Goal: Transaction & Acquisition: Purchase product/service

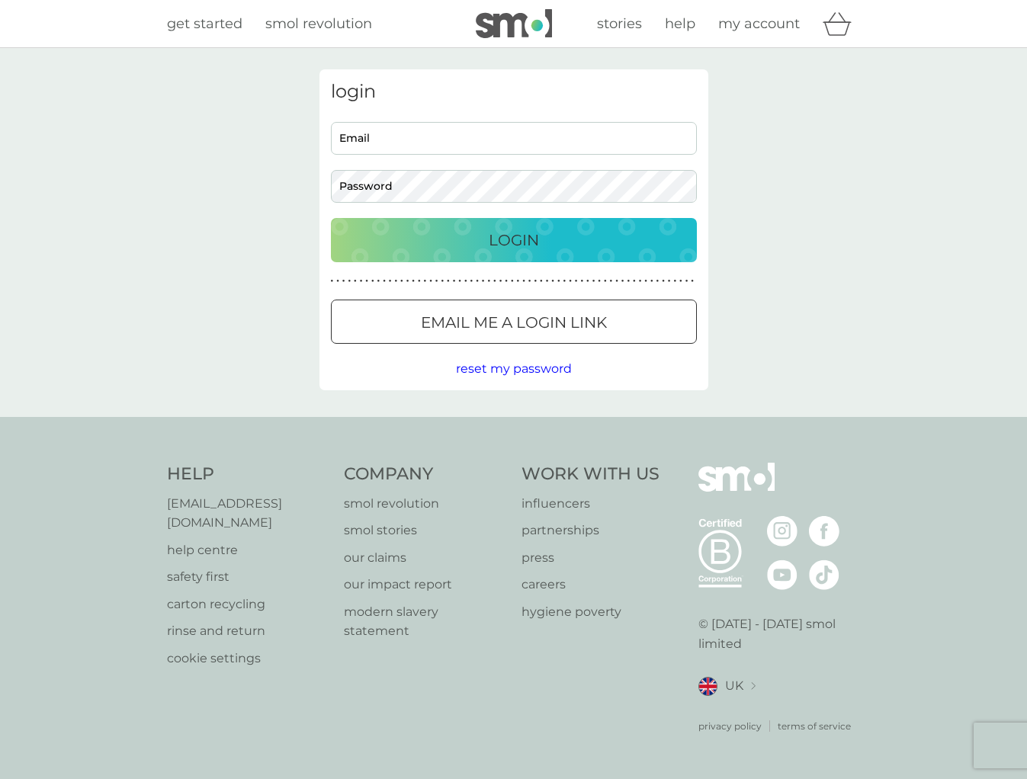
type input "[EMAIL_ADDRESS][DOMAIN_NAME]"
click at [622, 234] on div "Login" at bounding box center [513, 240] width 335 height 24
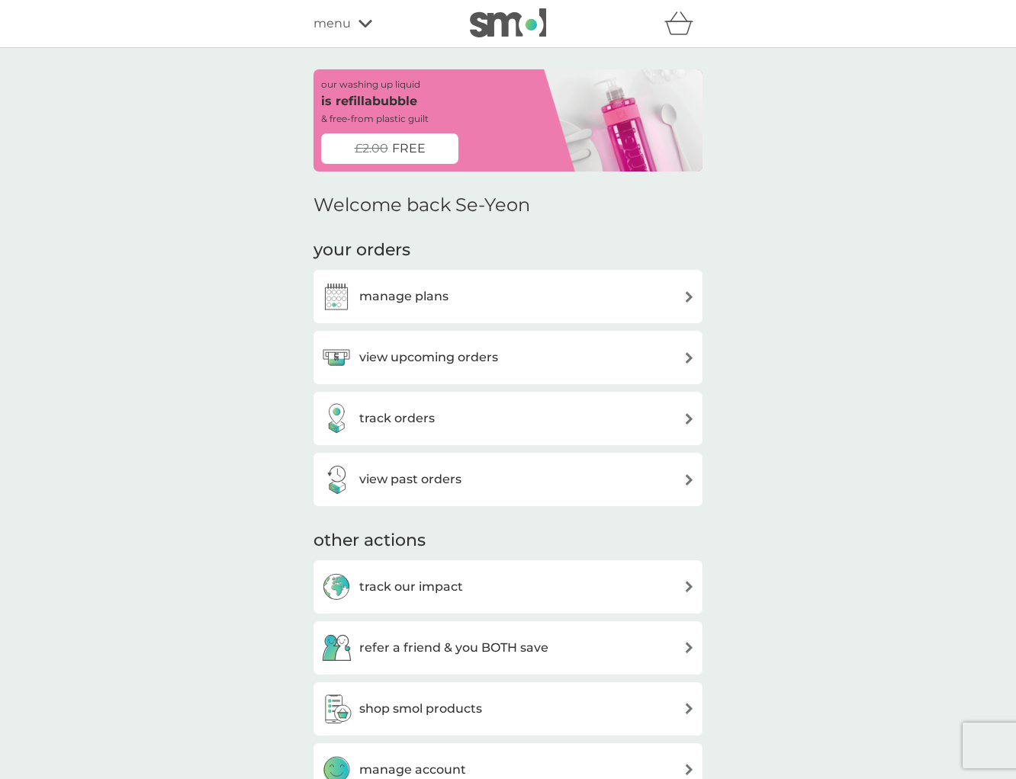
click at [563, 346] on div "view upcoming orders" at bounding box center [508, 357] width 374 height 30
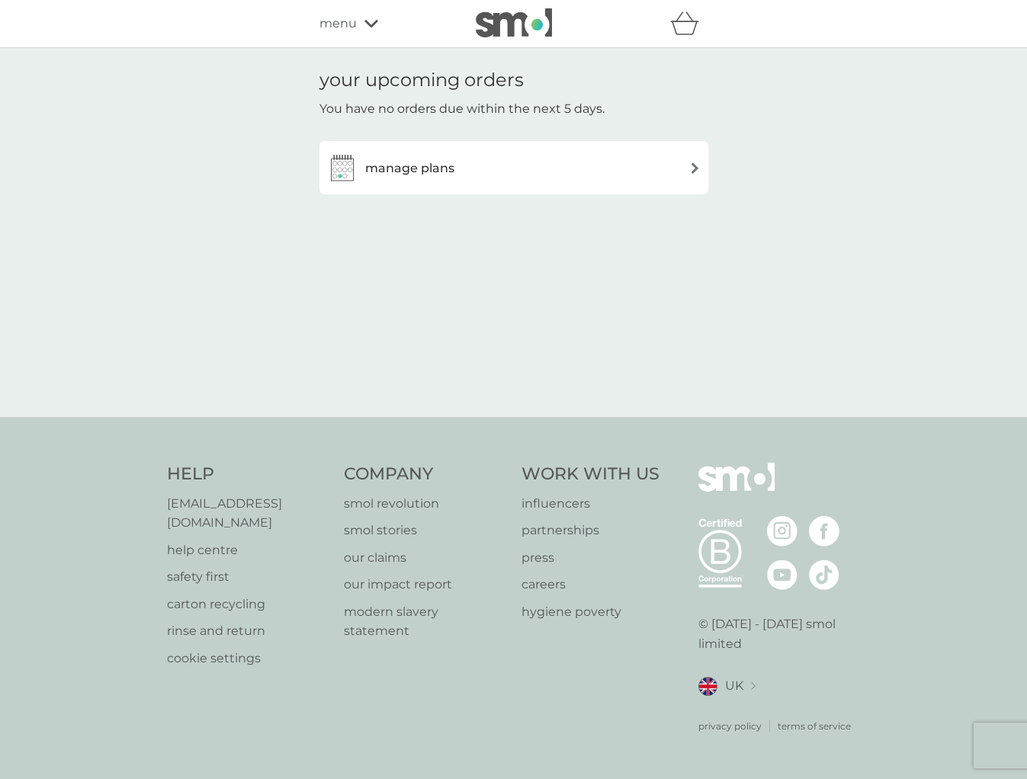
click at [535, 179] on div "manage plans" at bounding box center [514, 167] width 374 height 30
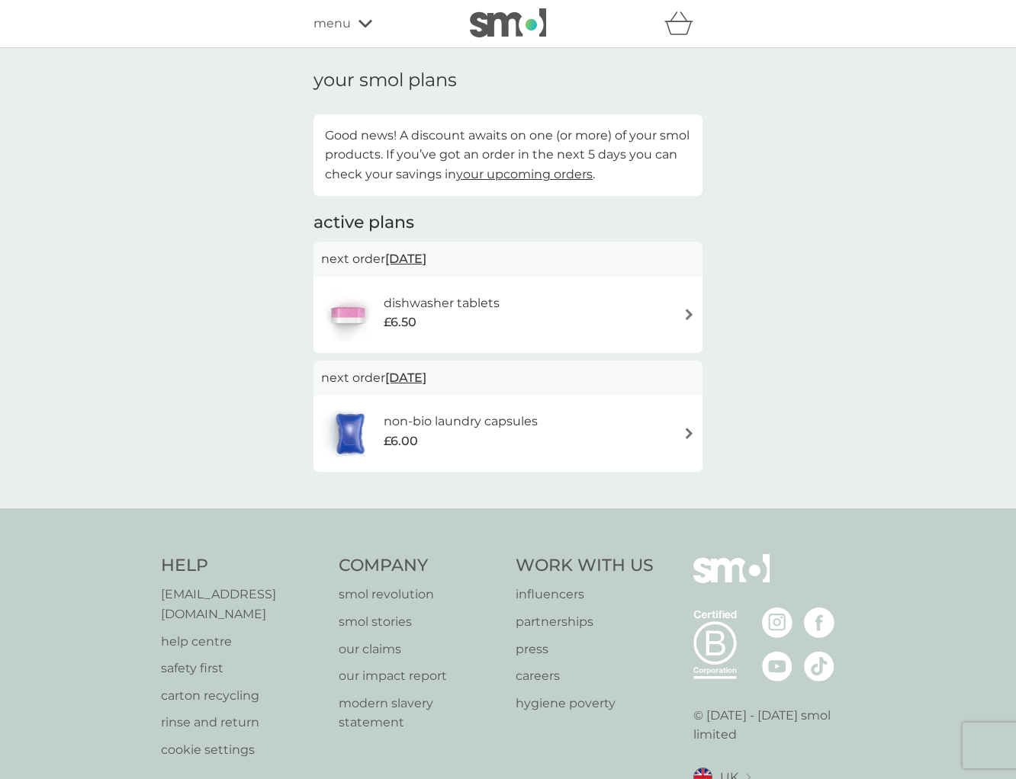
click at [672, 317] on div "dishwasher tablets £6.50" at bounding box center [508, 314] width 374 height 53
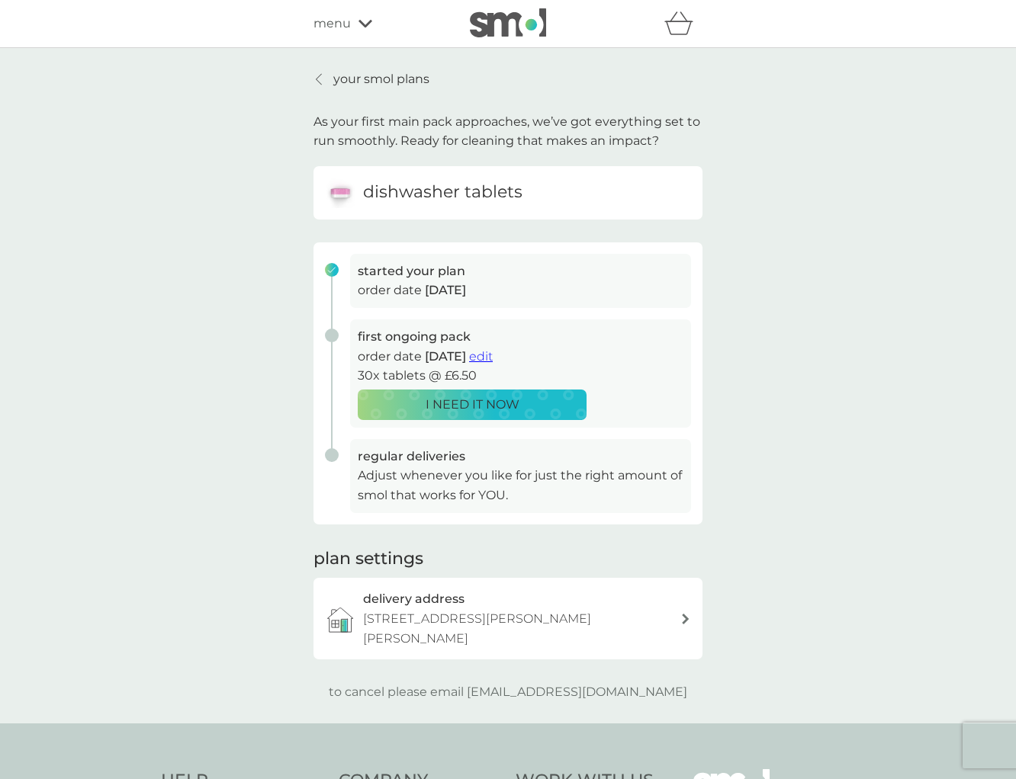
click at [493, 358] on span "edit" at bounding box center [481, 356] width 24 height 14
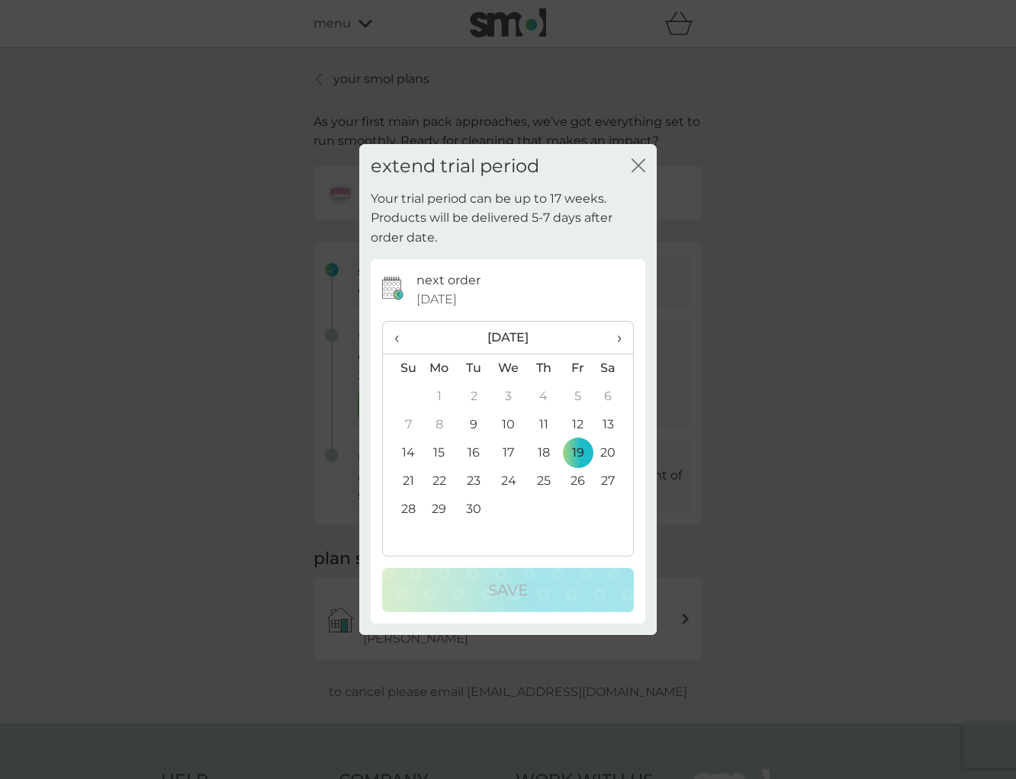
click at [615, 335] on span "›" at bounding box center [613, 338] width 15 height 32
click at [510, 397] on td "1" at bounding box center [508, 397] width 35 height 28
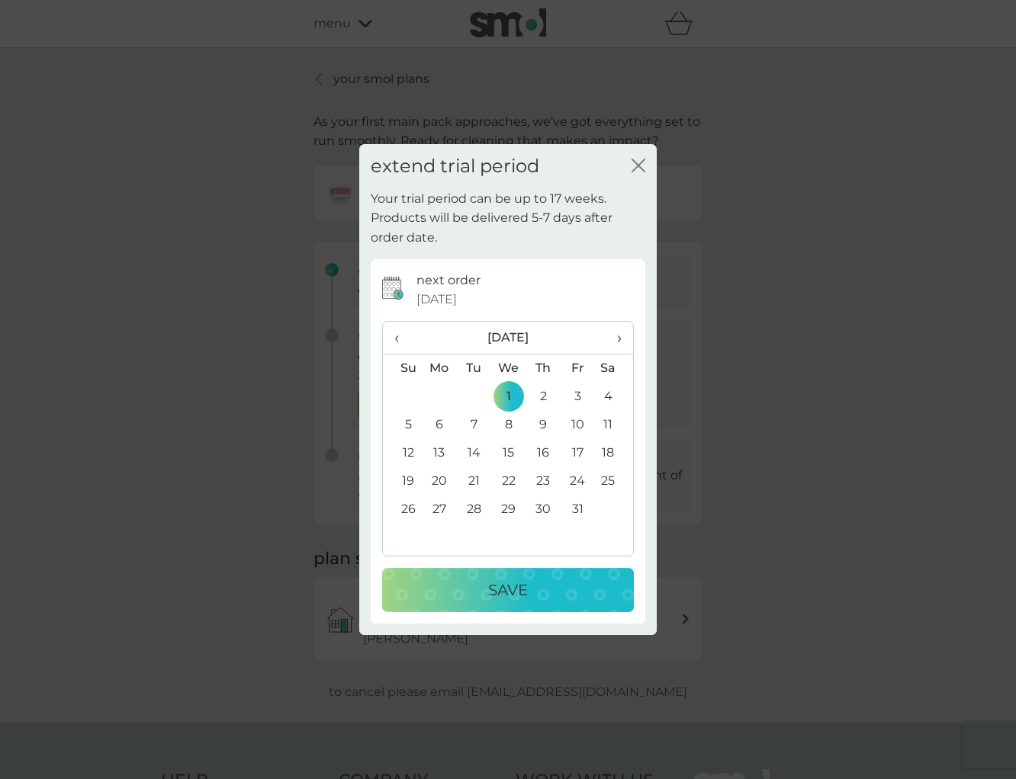
click at [516, 588] on p "Save" at bounding box center [508, 590] width 40 height 24
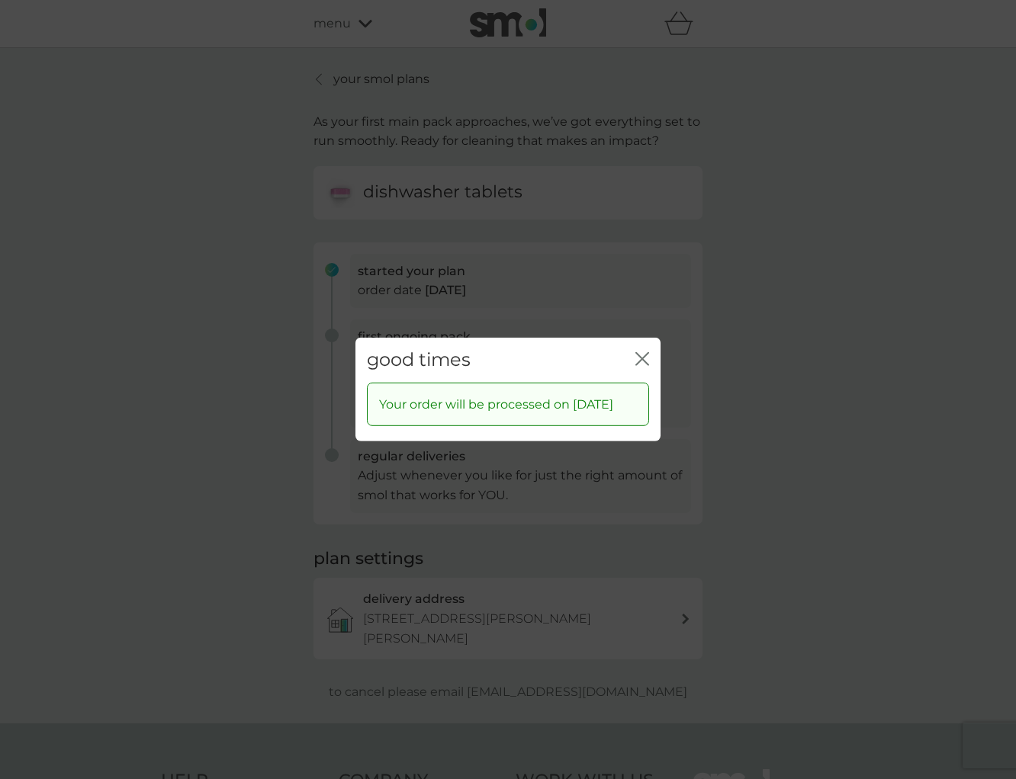
click at [633, 362] on div "good times close" at bounding box center [507, 360] width 305 height 45
click at [634, 357] on div "good times close" at bounding box center [507, 360] width 305 height 45
click at [643, 357] on icon "close" at bounding box center [642, 359] width 14 height 14
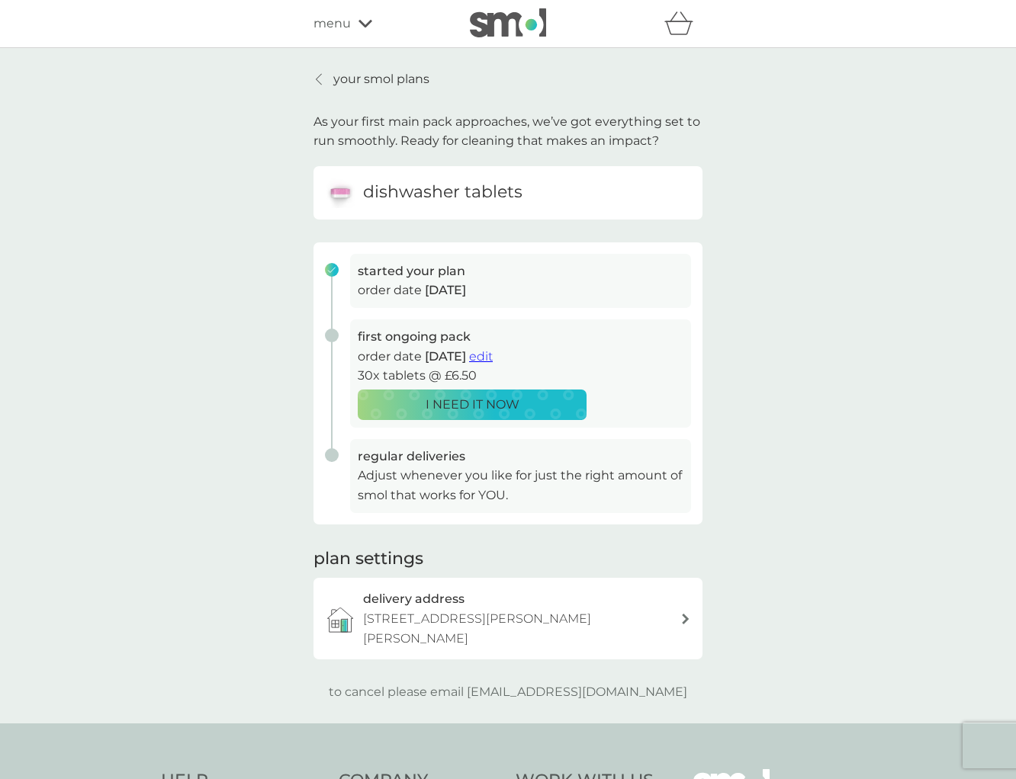
click at [324, 76] on div at bounding box center [319, 79] width 11 height 12
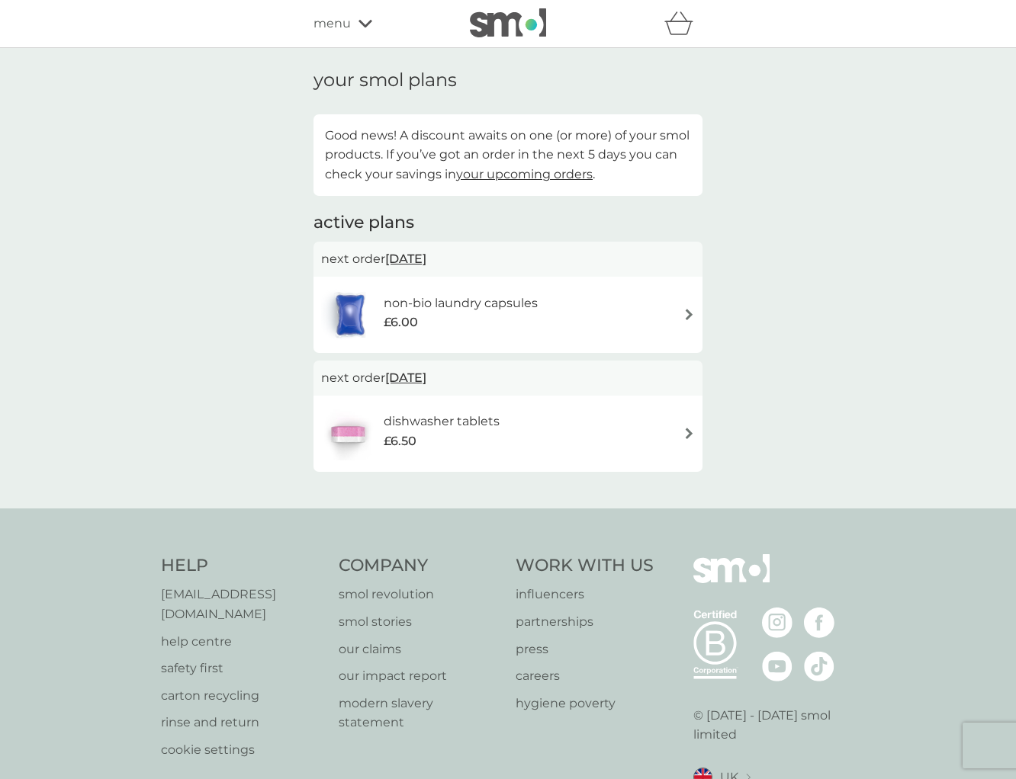
click at [692, 313] on img at bounding box center [688, 314] width 11 height 11
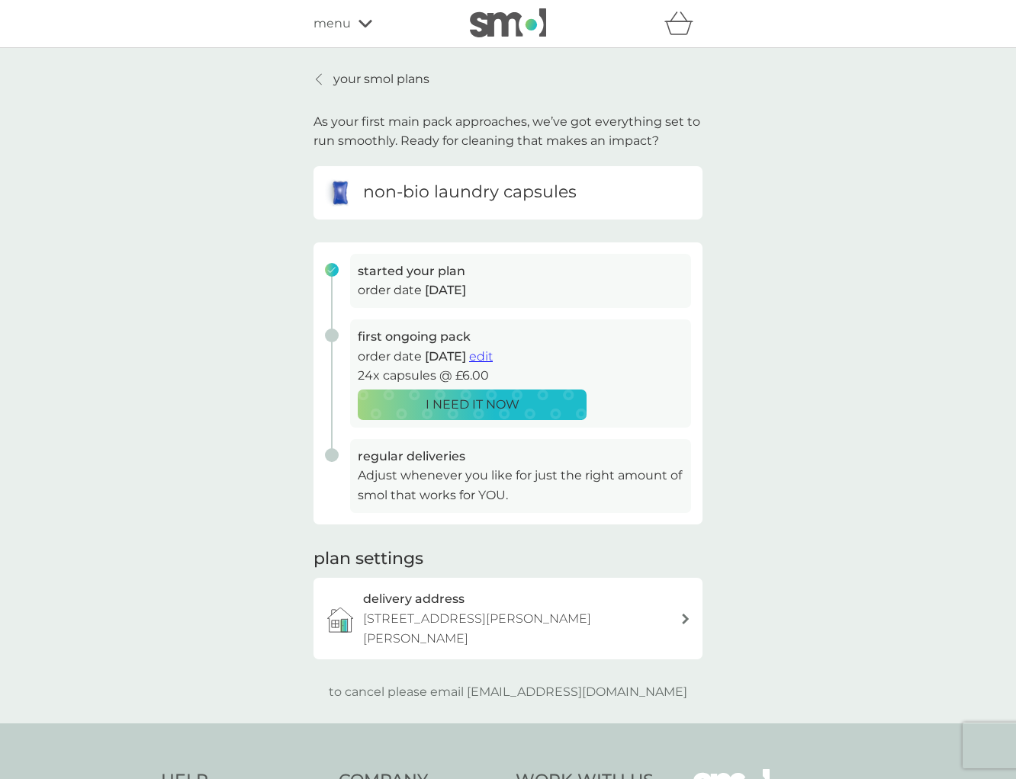
click at [493, 354] on span "edit" at bounding box center [481, 356] width 24 height 14
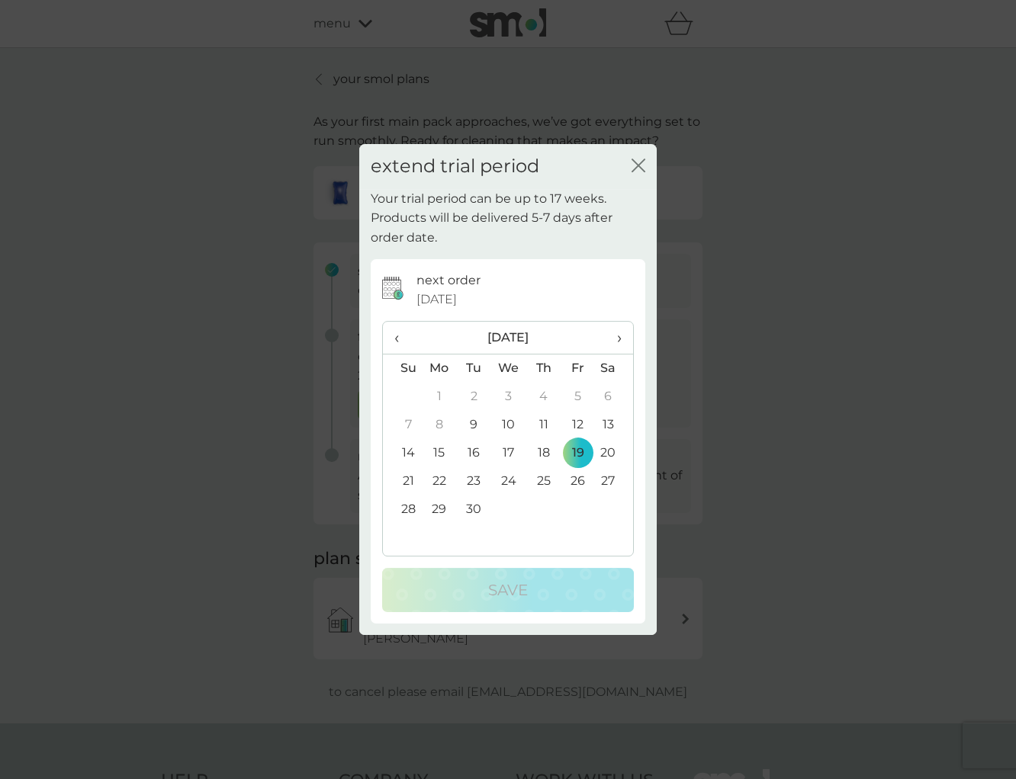
click at [616, 339] on span "›" at bounding box center [613, 338] width 15 height 32
click at [510, 394] on td "1" at bounding box center [508, 397] width 35 height 28
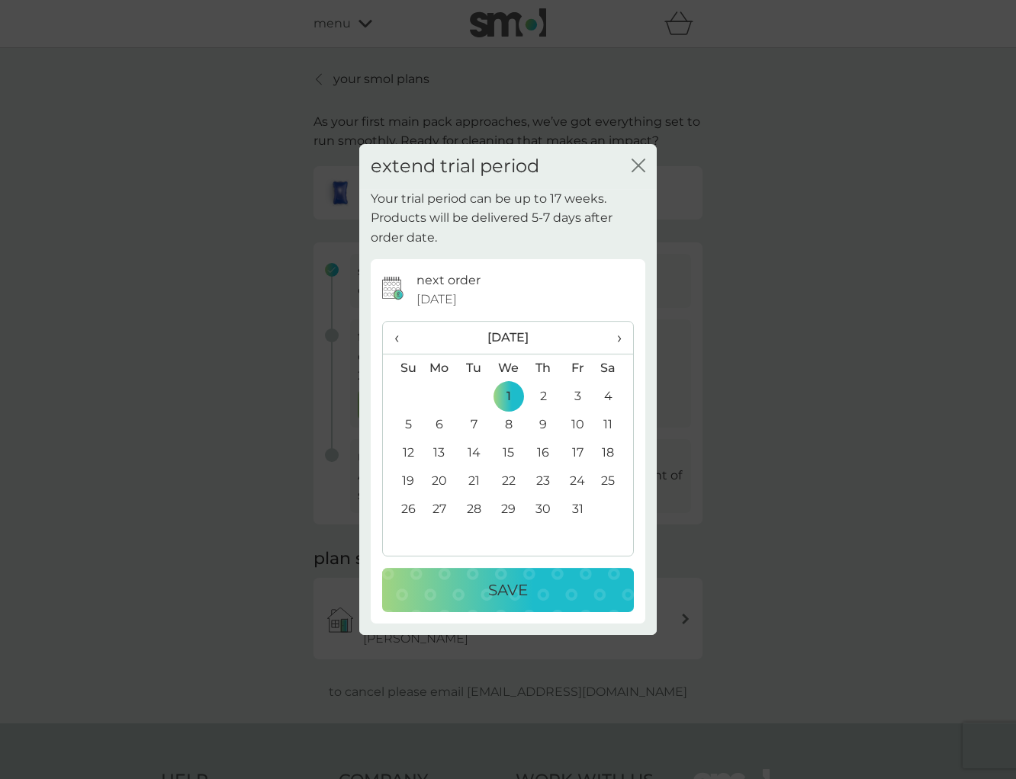
click at [523, 576] on button "Save" at bounding box center [508, 590] width 252 height 44
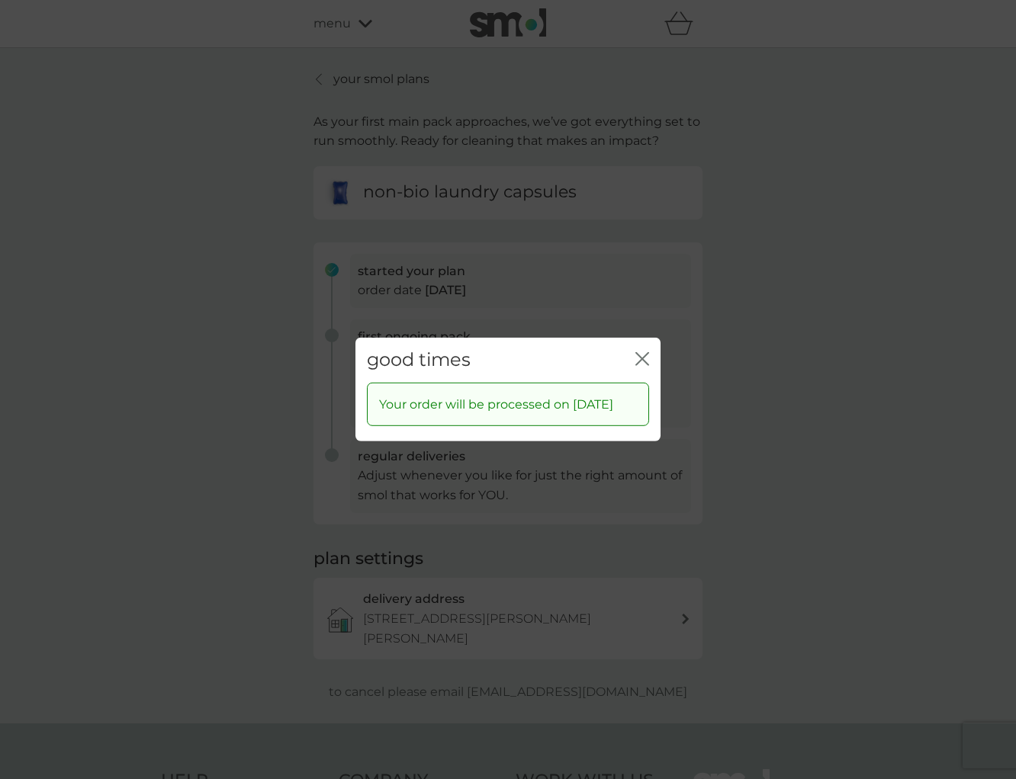
click at [640, 349] on div "close" at bounding box center [642, 360] width 14 height 22
click at [639, 360] on icon "close" at bounding box center [642, 359] width 14 height 14
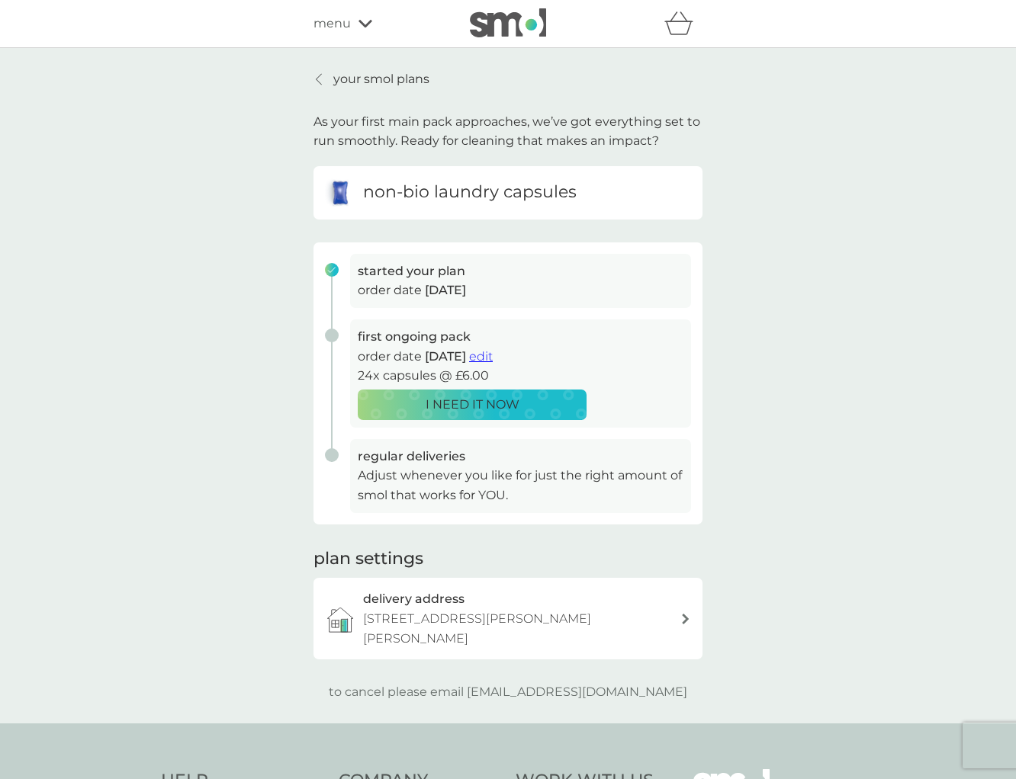
click at [320, 75] on icon at bounding box center [318, 79] width 5 height 11
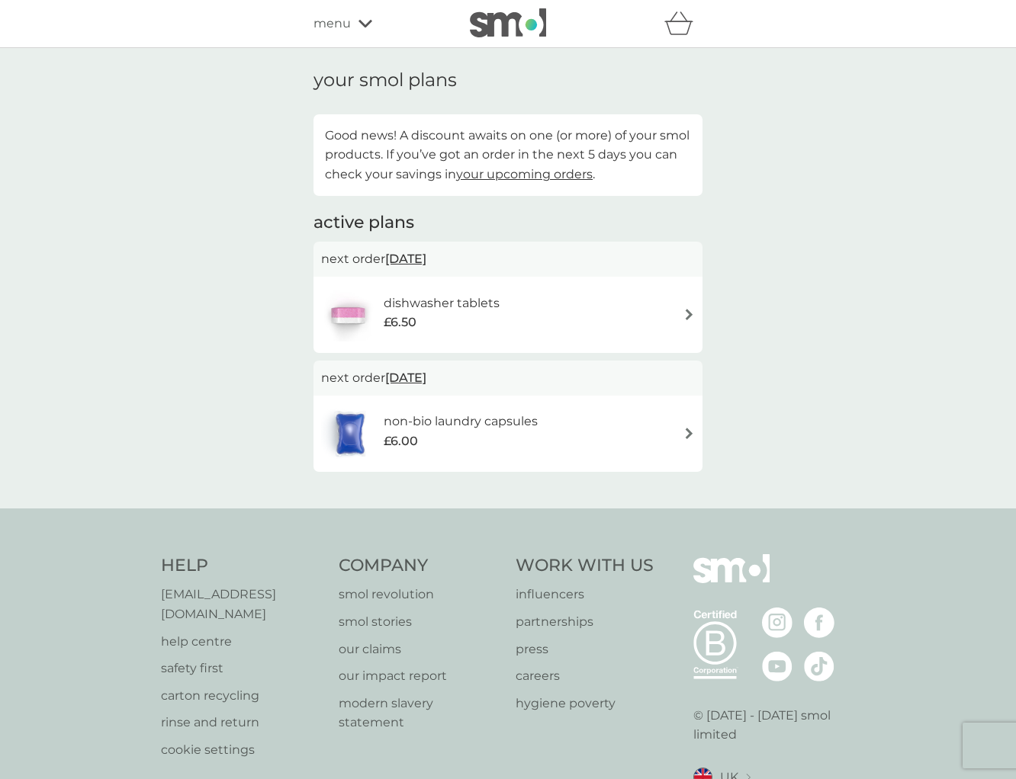
click at [352, 26] on div "menu" at bounding box center [378, 24] width 130 height 20
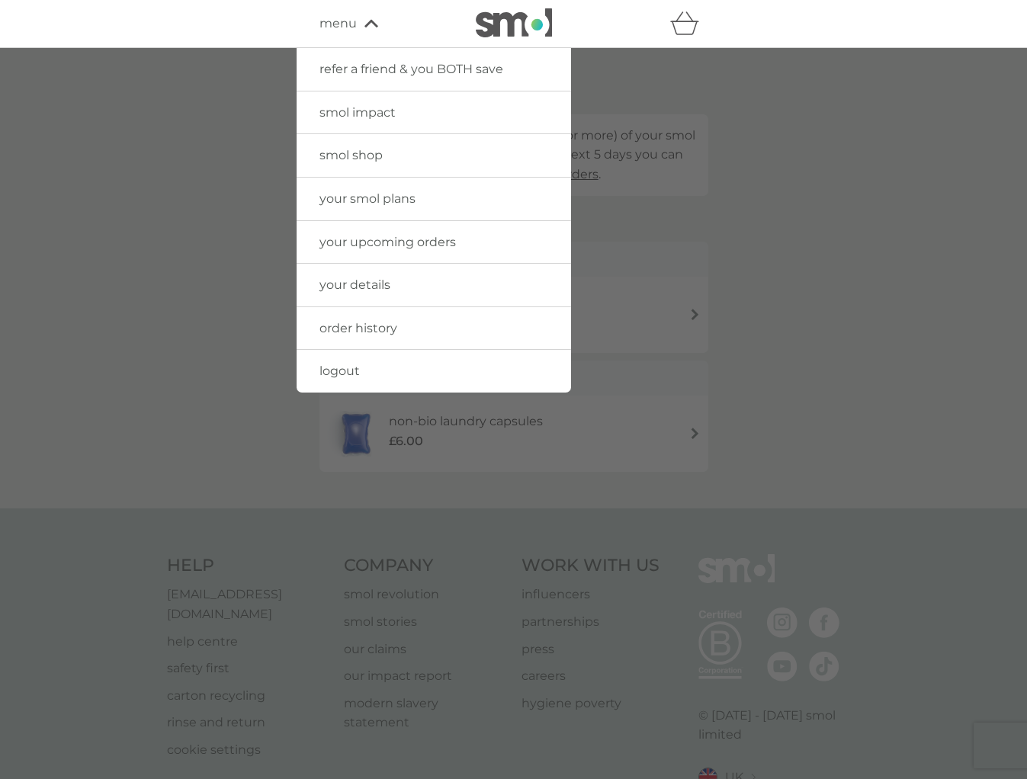
click at [389, 244] on span "your upcoming orders" at bounding box center [387, 242] width 136 height 14
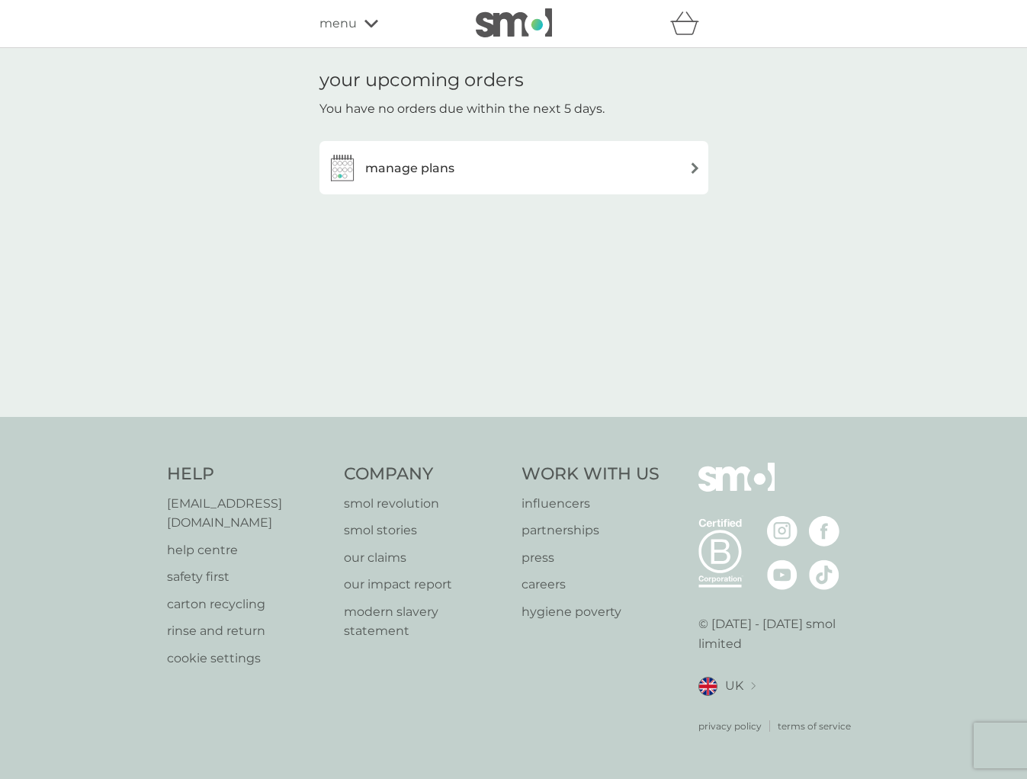
click at [488, 157] on div "manage plans" at bounding box center [514, 167] width 374 height 30
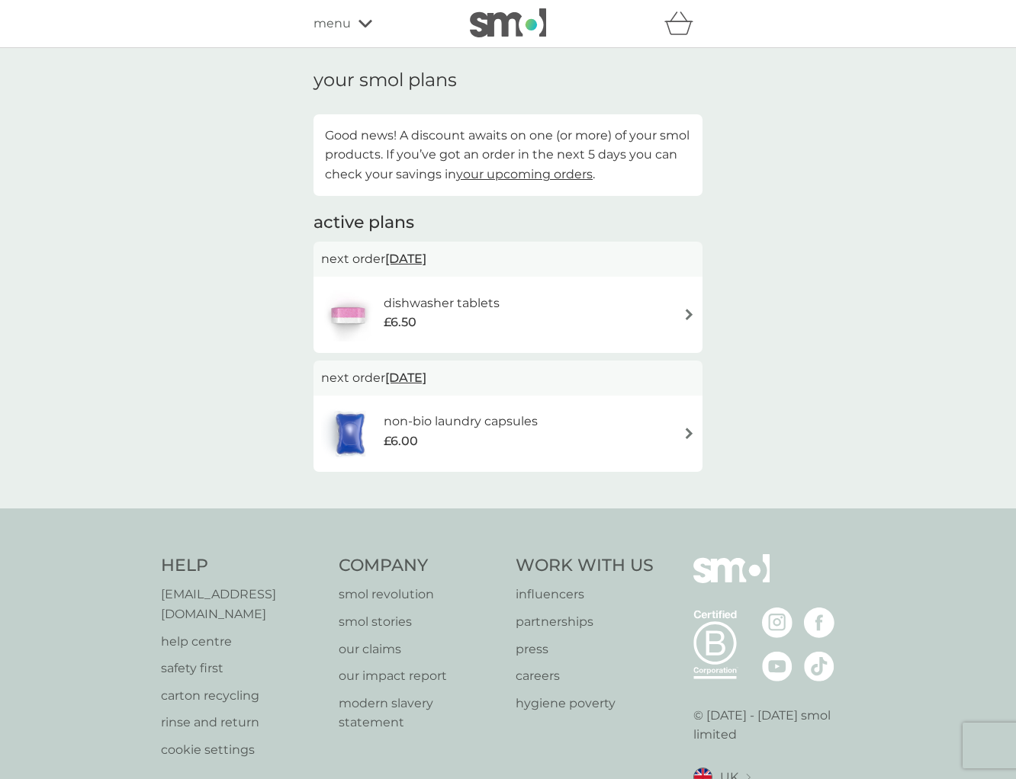
click at [352, 29] on div "menu" at bounding box center [378, 24] width 130 height 20
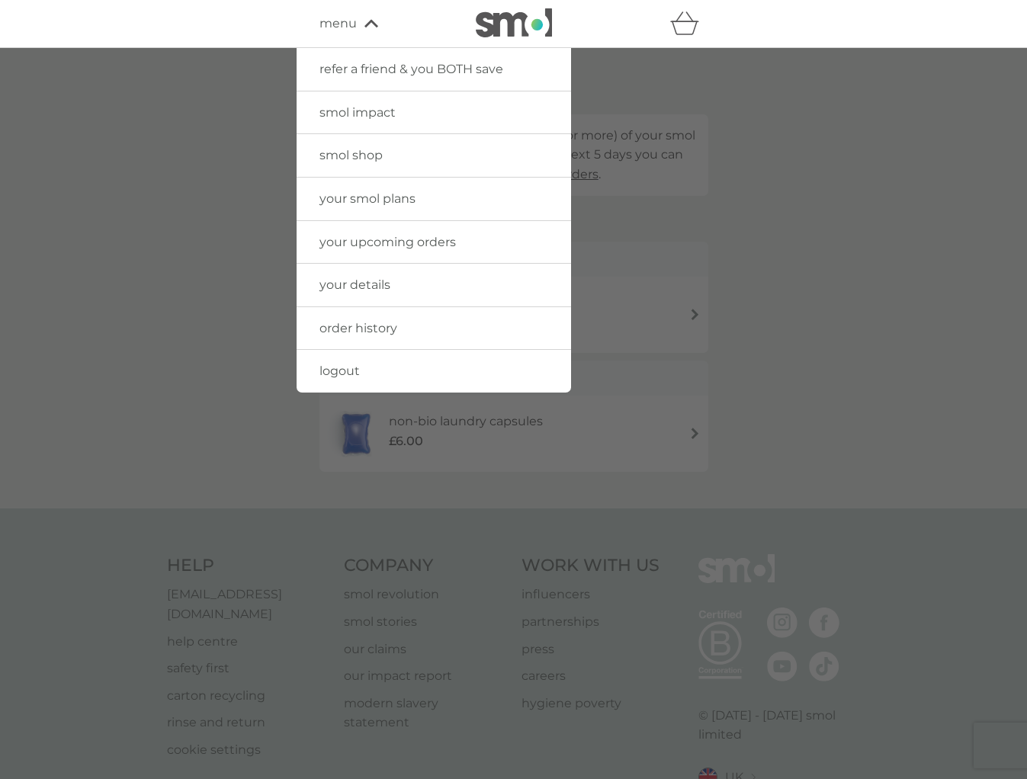
click at [368, 160] on span "smol shop" at bounding box center [350, 155] width 63 height 14
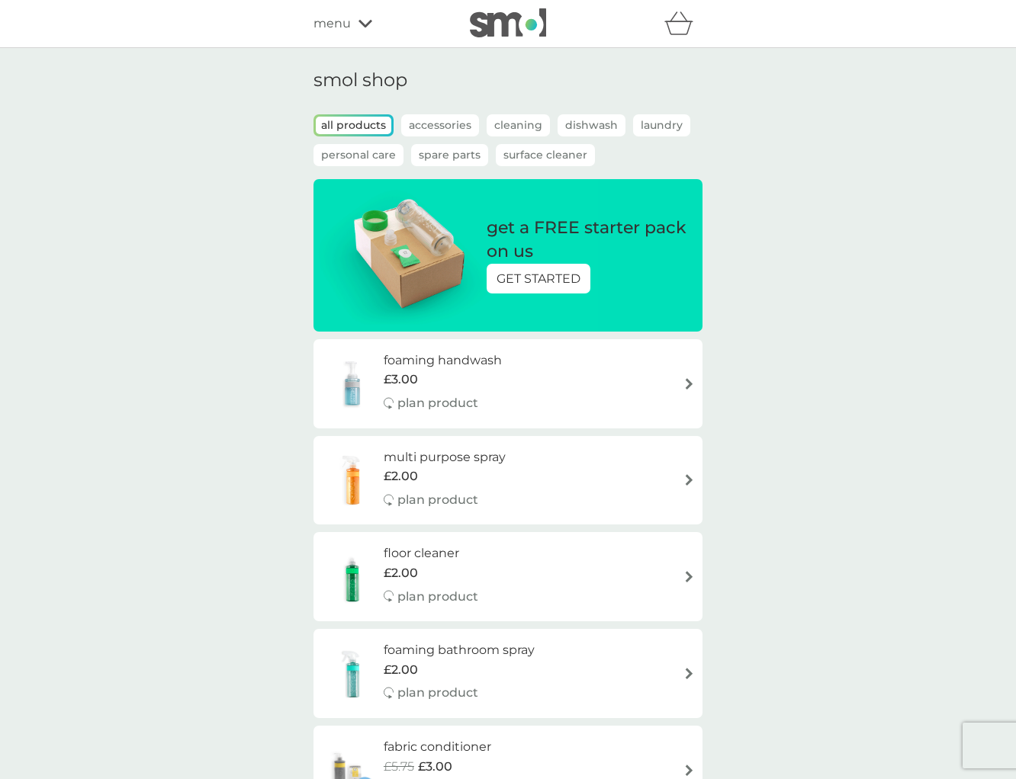
click at [553, 284] on p "GET STARTED" at bounding box center [538, 279] width 84 height 20
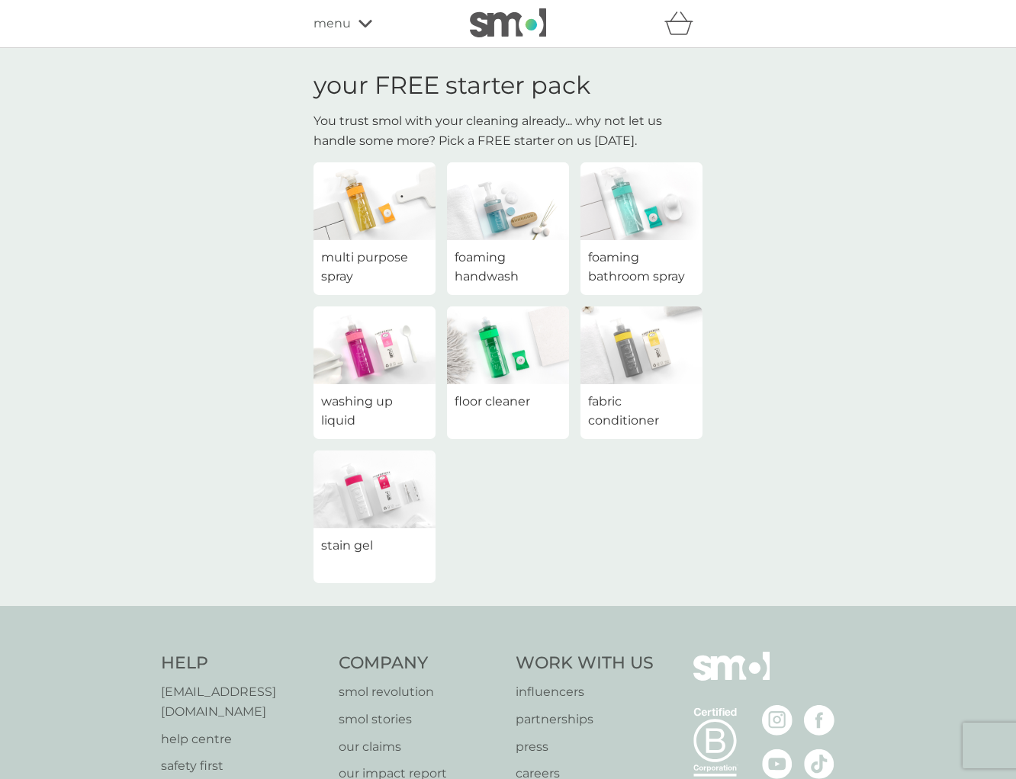
click at [483, 264] on span "foaming handwash" at bounding box center [507, 267] width 107 height 39
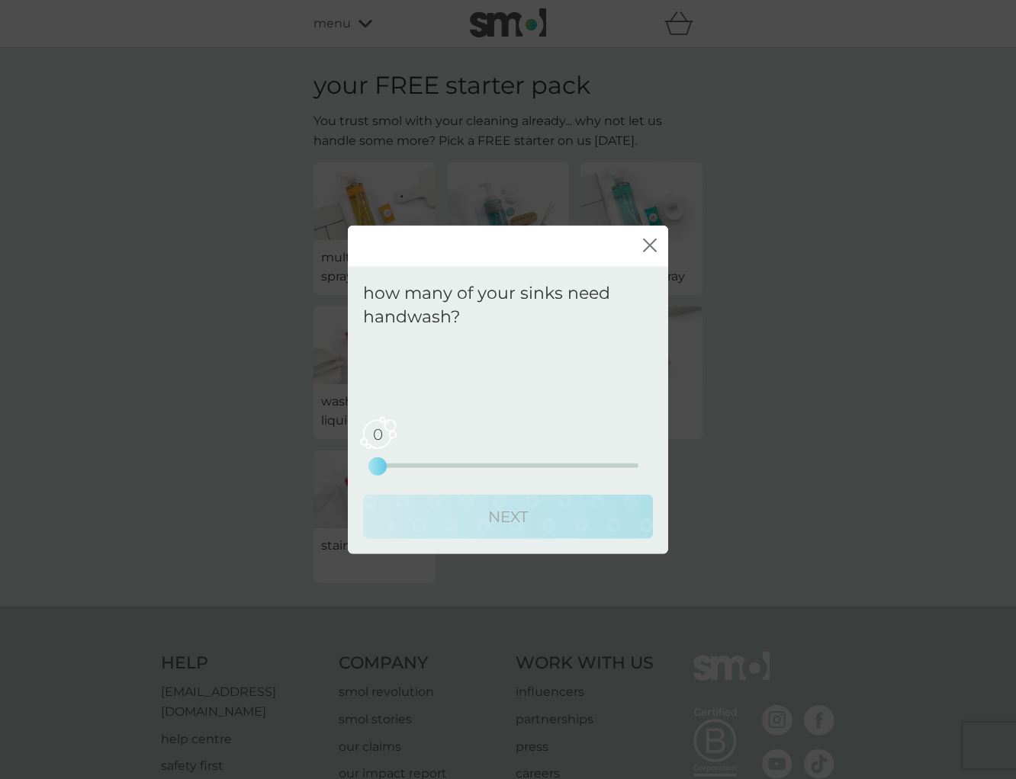
click at [435, 457] on div "0 0 2.5 5" at bounding box center [507, 444] width 261 height 62
drag, startPoint x: 432, startPoint y: 465, endPoint x: 392, endPoint y: 466, distance: 40.4
click at [428, 465] on div "0 0 2.5 5" at bounding box center [507, 465] width 261 height 5
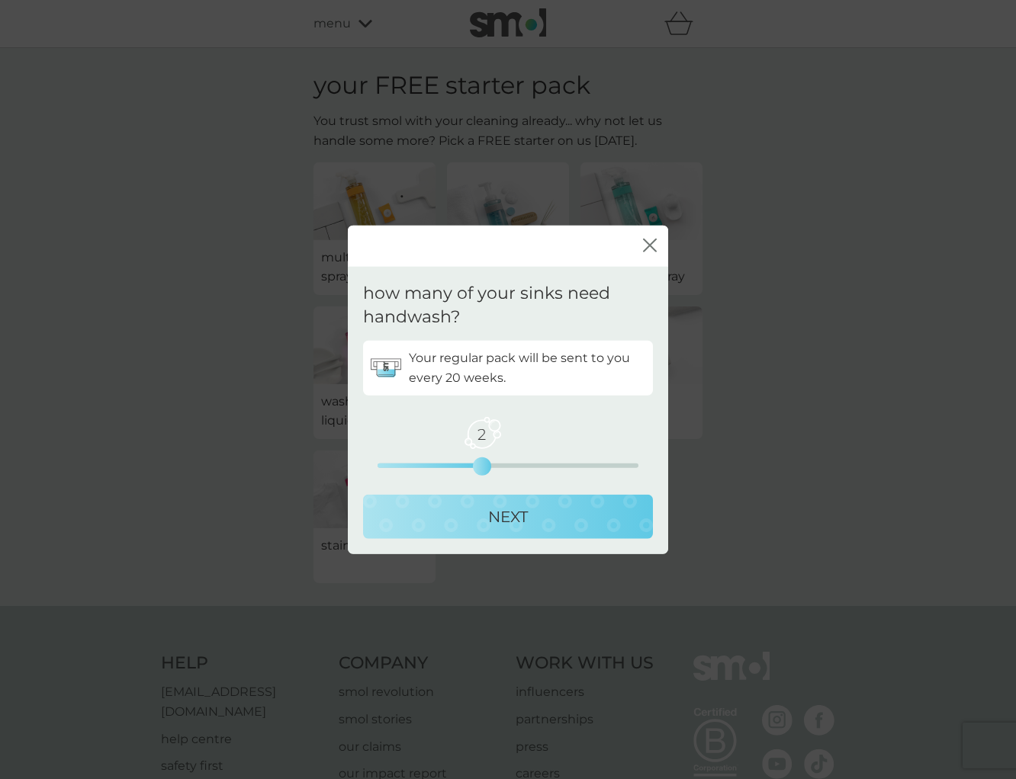
click at [477, 464] on div "2 0 2.5 5" at bounding box center [507, 465] width 261 height 5
click at [519, 461] on div "2 0 2.5 5" at bounding box center [507, 444] width 261 height 62
click at [532, 458] on div "2 0 2.5 5" at bounding box center [507, 444] width 261 height 62
click at [544, 461] on div "2 0 2.5 5" at bounding box center [507, 444] width 261 height 62
click at [544, 465] on div "3 0 2.5 5" at bounding box center [507, 465] width 261 height 5
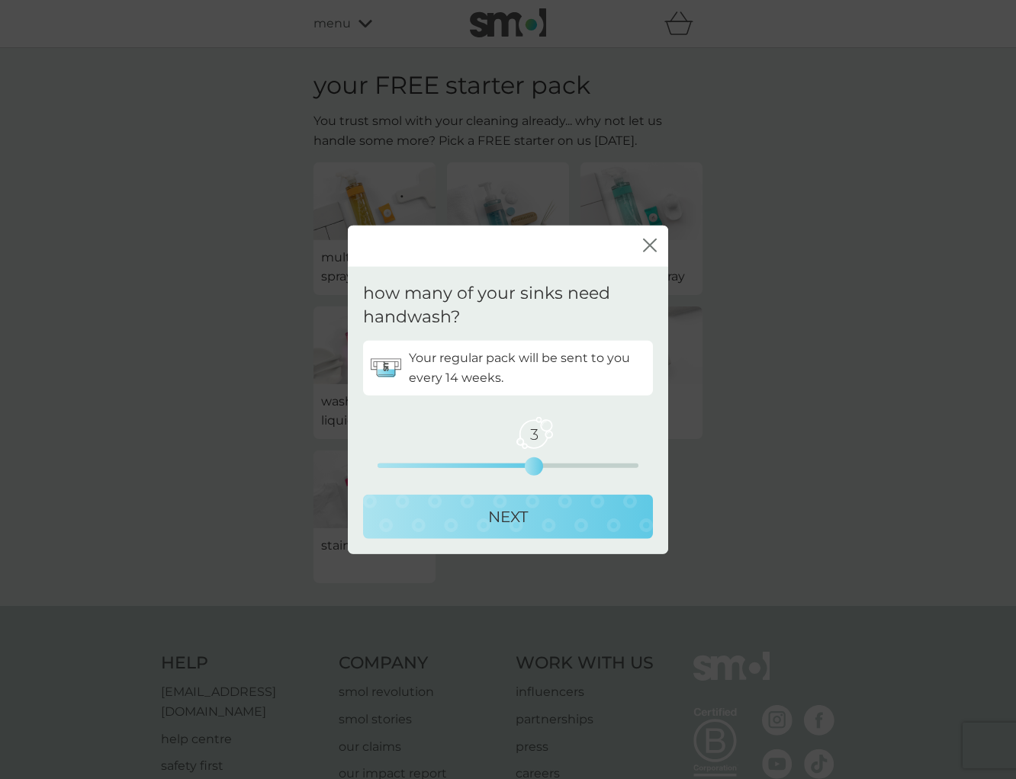
click at [474, 467] on div "3 0 2.5 5" at bounding box center [507, 465] width 261 height 5
click at [410, 470] on div "2 0 2.5 5" at bounding box center [507, 444] width 261 height 62
click at [427, 467] on div "2 0 2.5 5" at bounding box center [507, 444] width 261 height 62
click at [434, 459] on div "2 0 2.5 5" at bounding box center [507, 444] width 261 height 62
click at [434, 466] on div "2 0 2.5 5" at bounding box center [507, 465] width 261 height 5
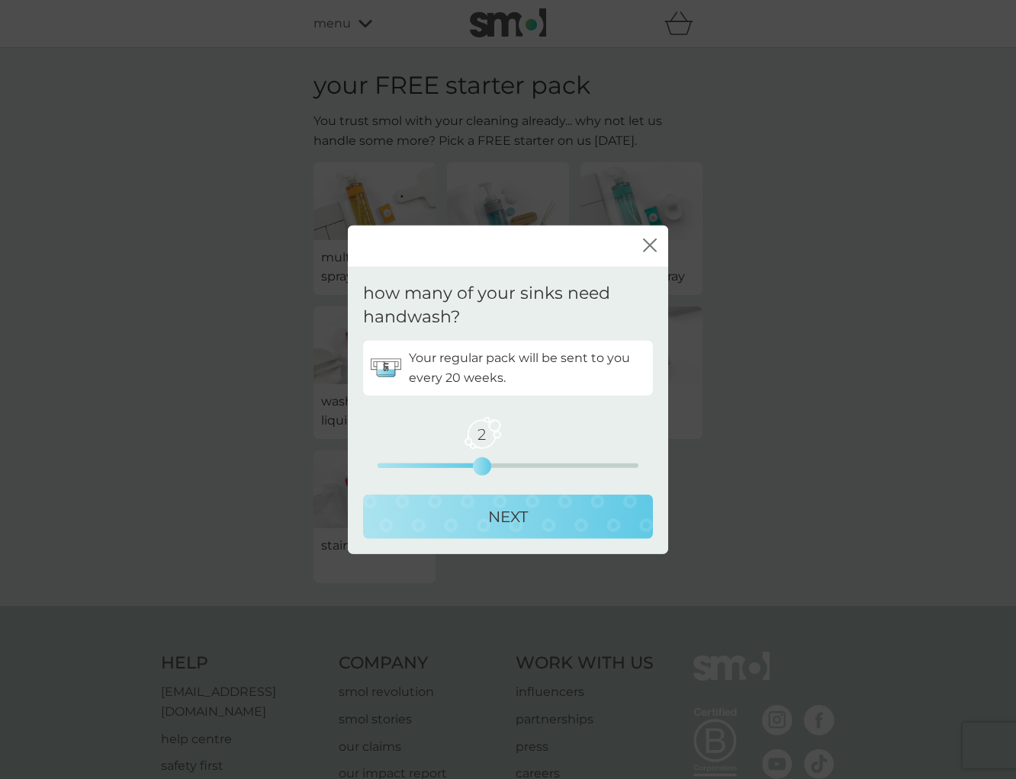
click at [482, 467] on div "2 0 2.5 5" at bounding box center [507, 465] width 261 height 5
click at [513, 506] on p "NEXT" at bounding box center [508, 516] width 40 height 24
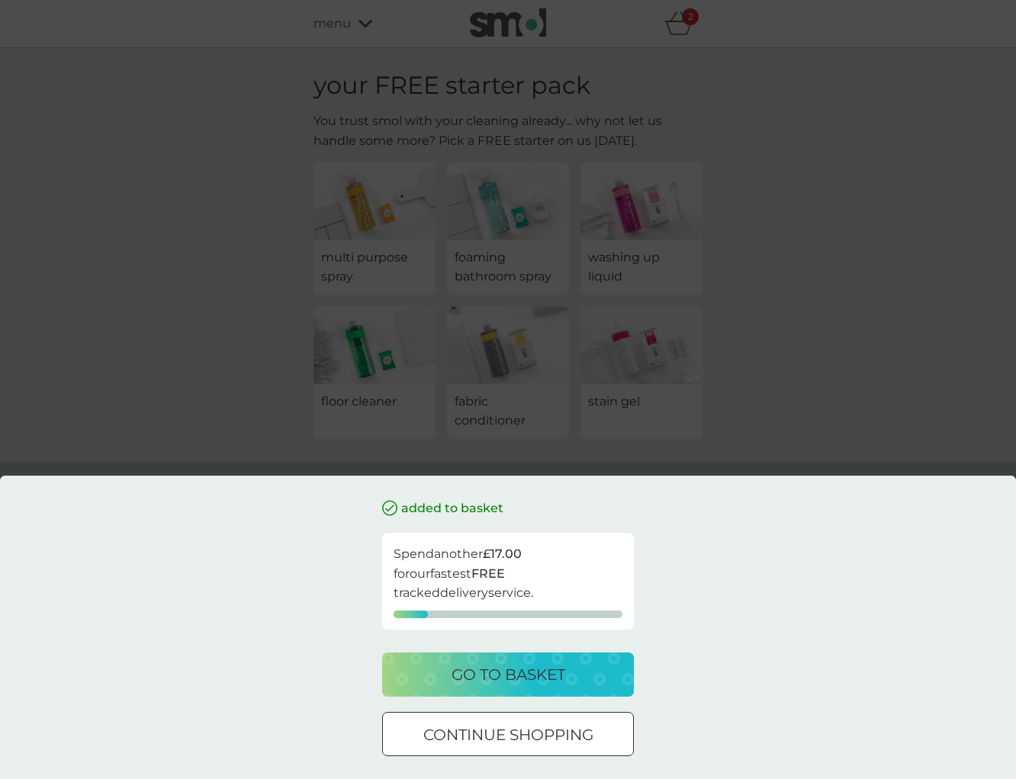
click at [583, 663] on div "go to basket" at bounding box center [507, 675] width 221 height 24
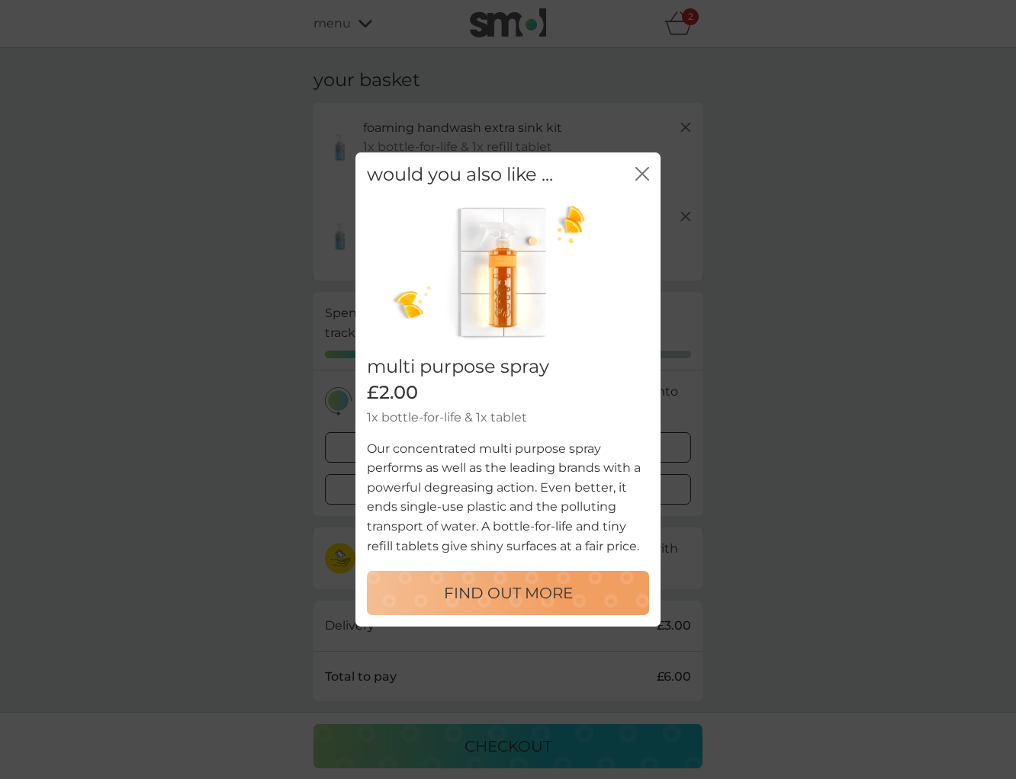
click at [646, 170] on icon "close" at bounding box center [645, 174] width 6 height 12
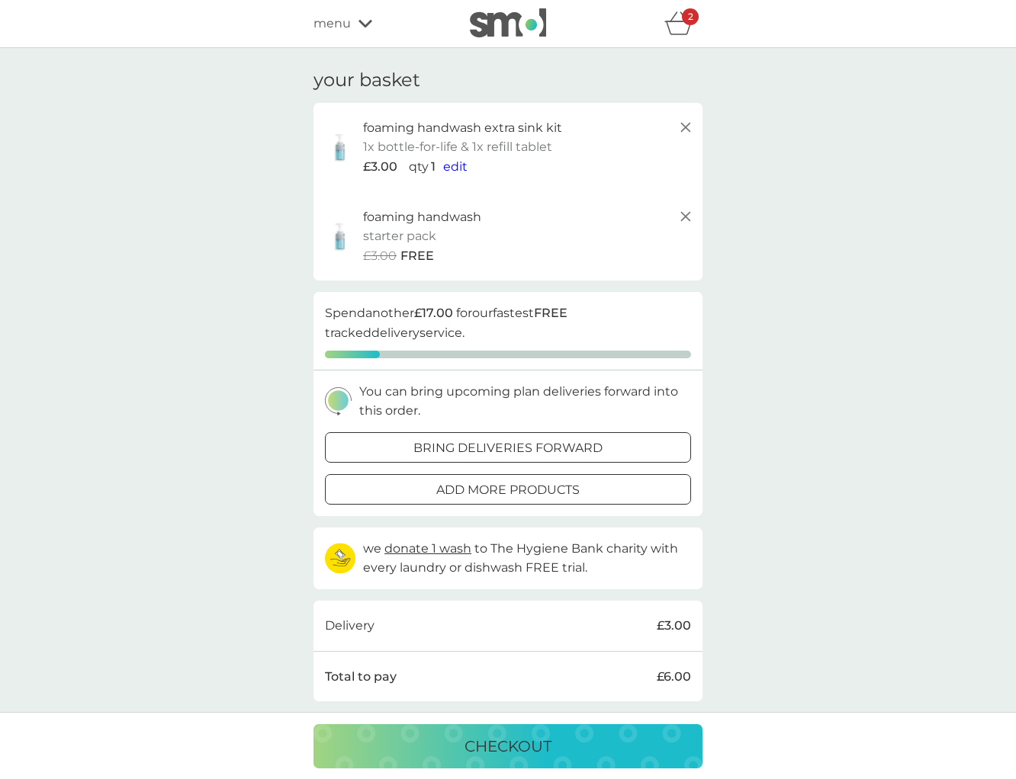
click at [685, 128] on line at bounding box center [685, 127] width 9 height 9
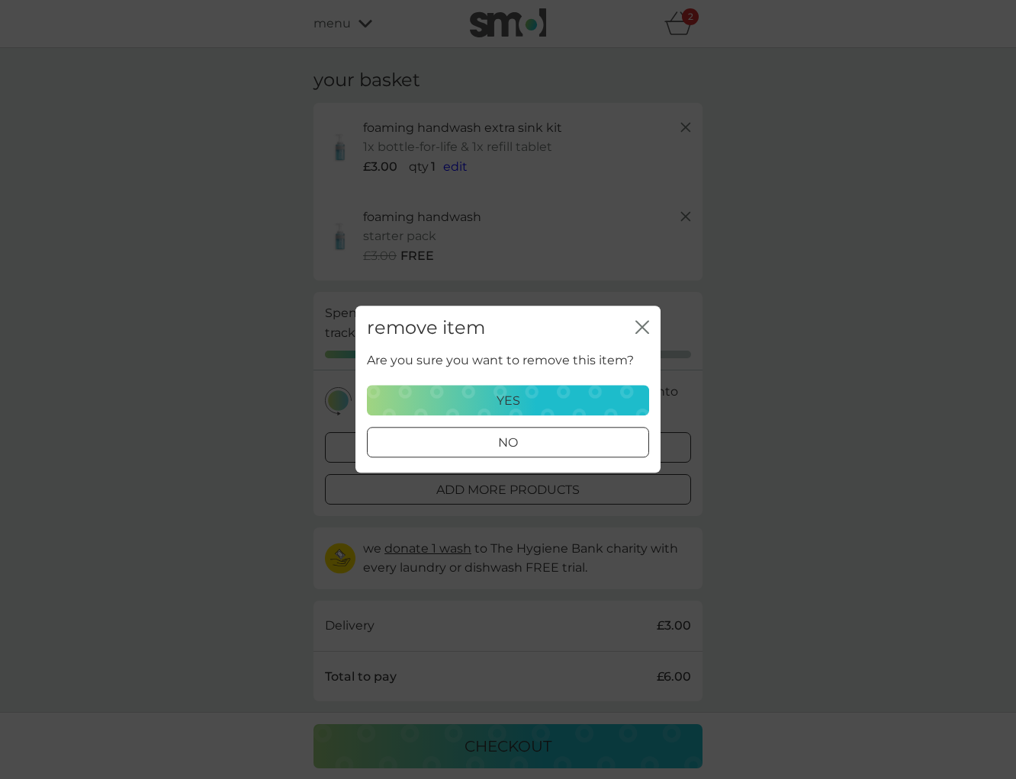
click at [599, 409] on div "yes" at bounding box center [508, 401] width 262 height 20
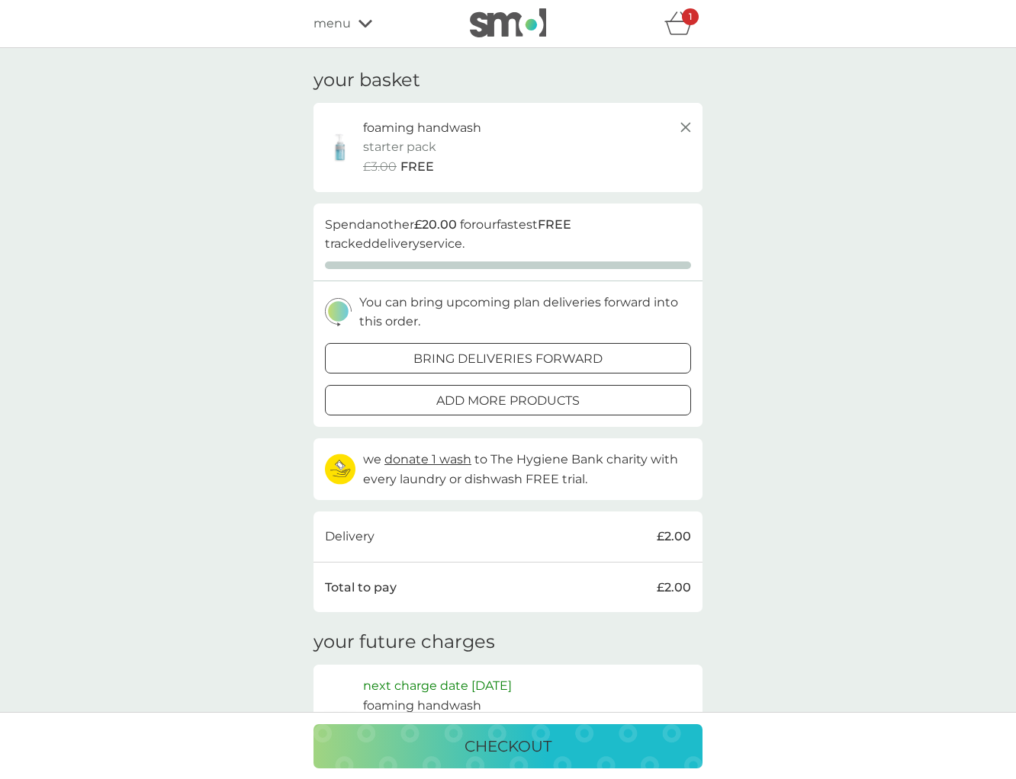
click at [335, 30] on span "menu" at bounding box center [331, 24] width 37 height 20
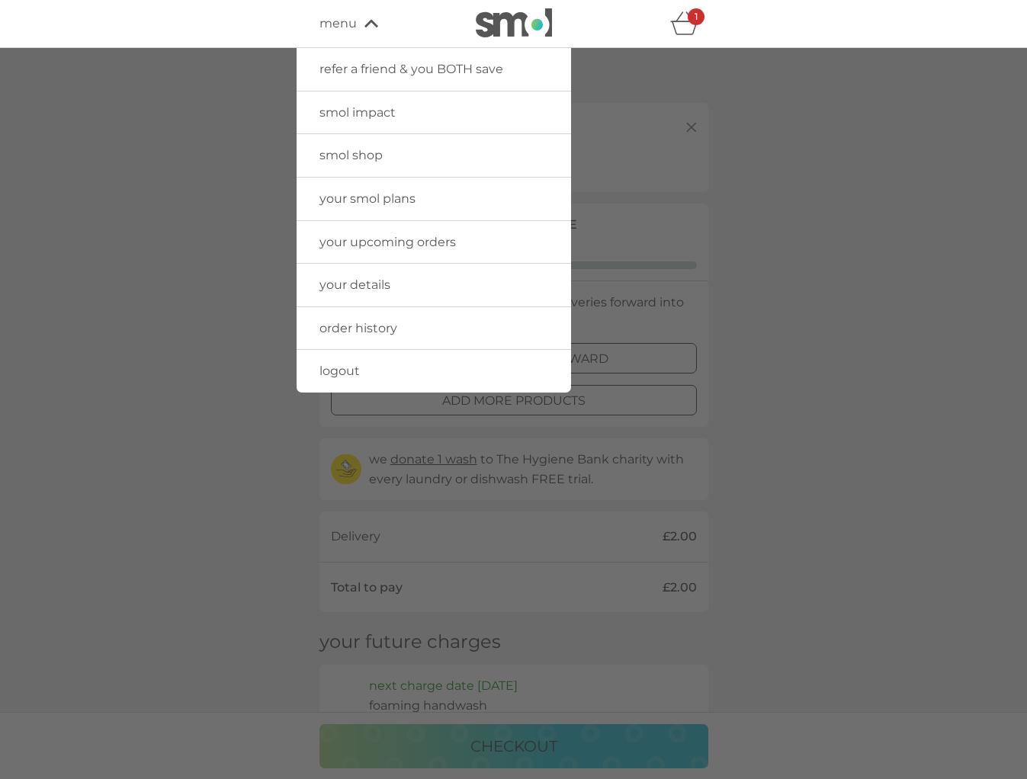
click at [204, 388] on div at bounding box center [513, 437] width 1027 height 779
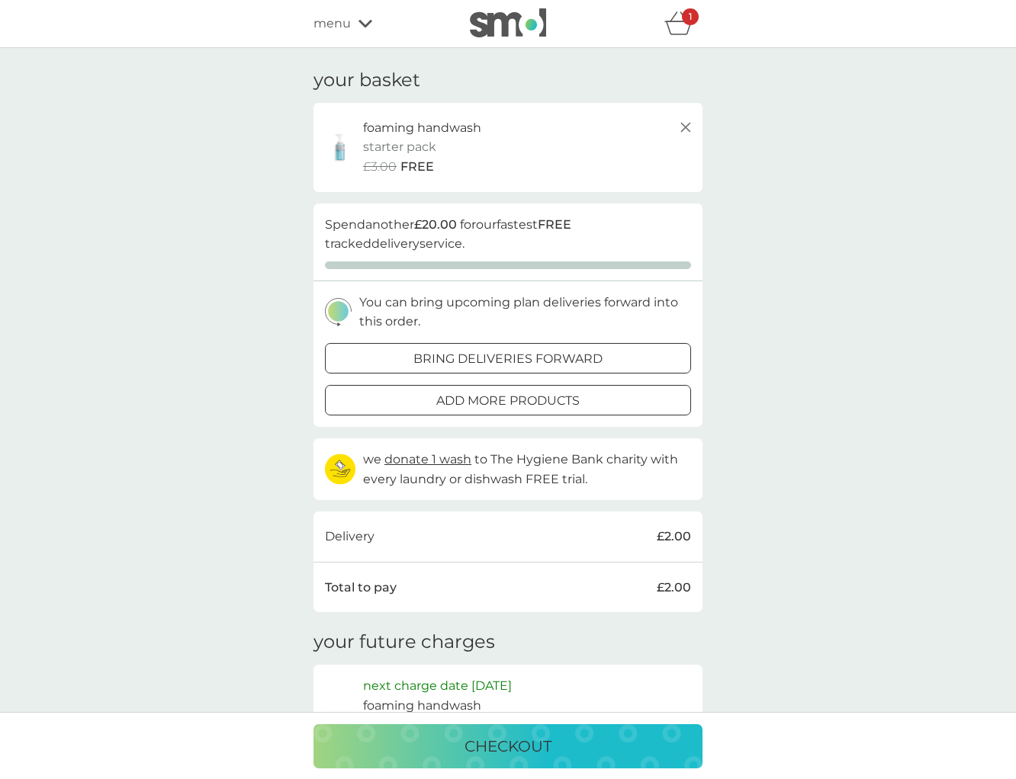
click at [528, 24] on img at bounding box center [508, 22] width 76 height 29
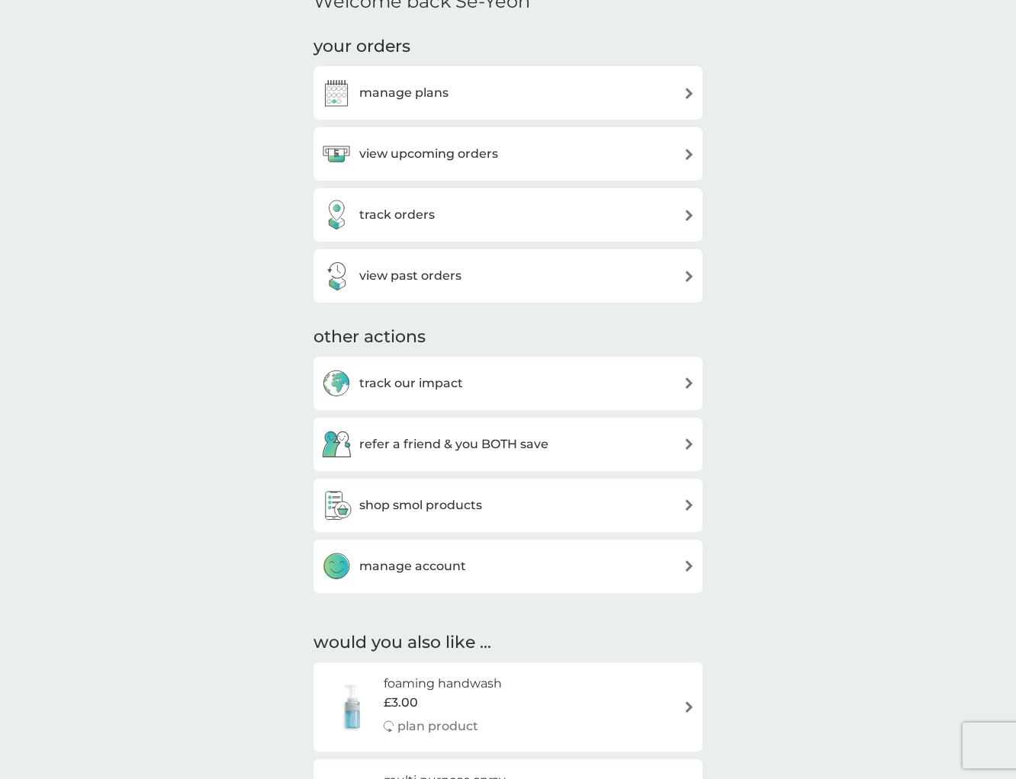
scroll to position [406, 0]
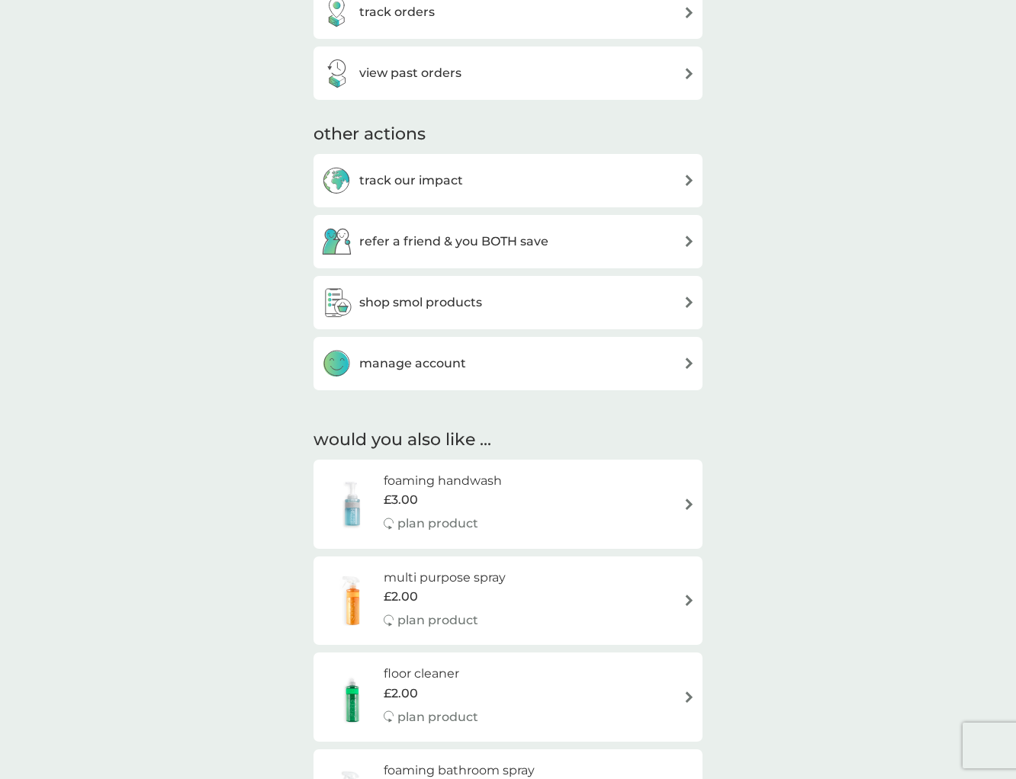
click at [611, 297] on div "shop smol products" at bounding box center [508, 302] width 374 height 30
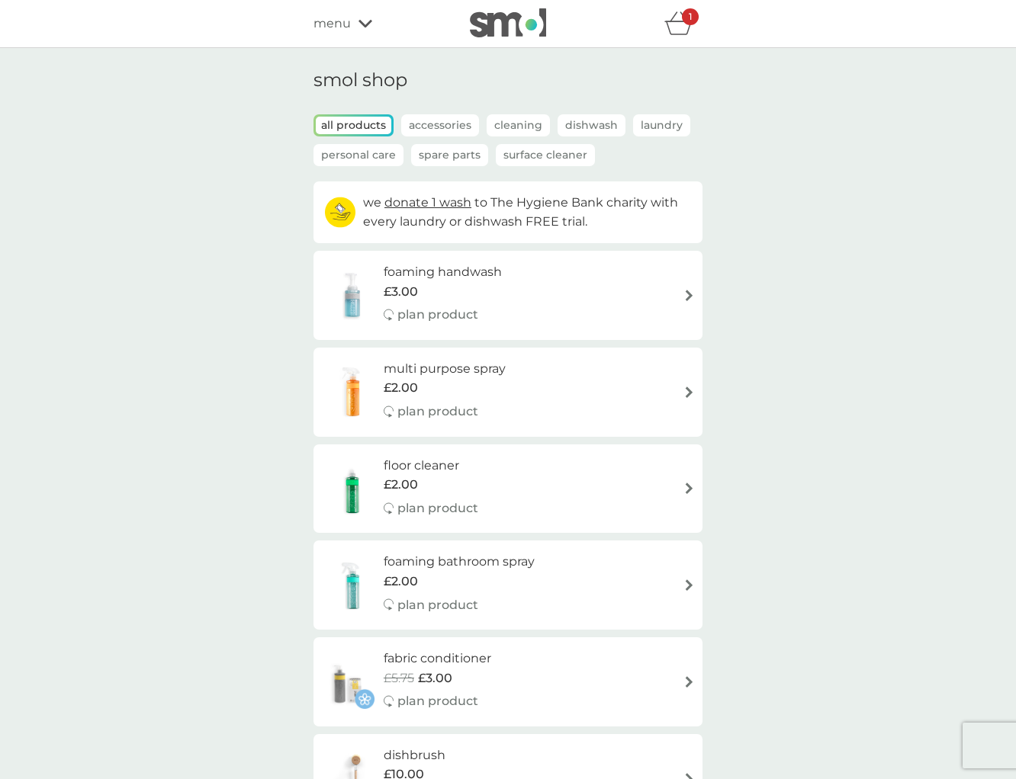
click at [644, 291] on div "foaming handwash £3.00 plan product" at bounding box center [508, 295] width 374 height 66
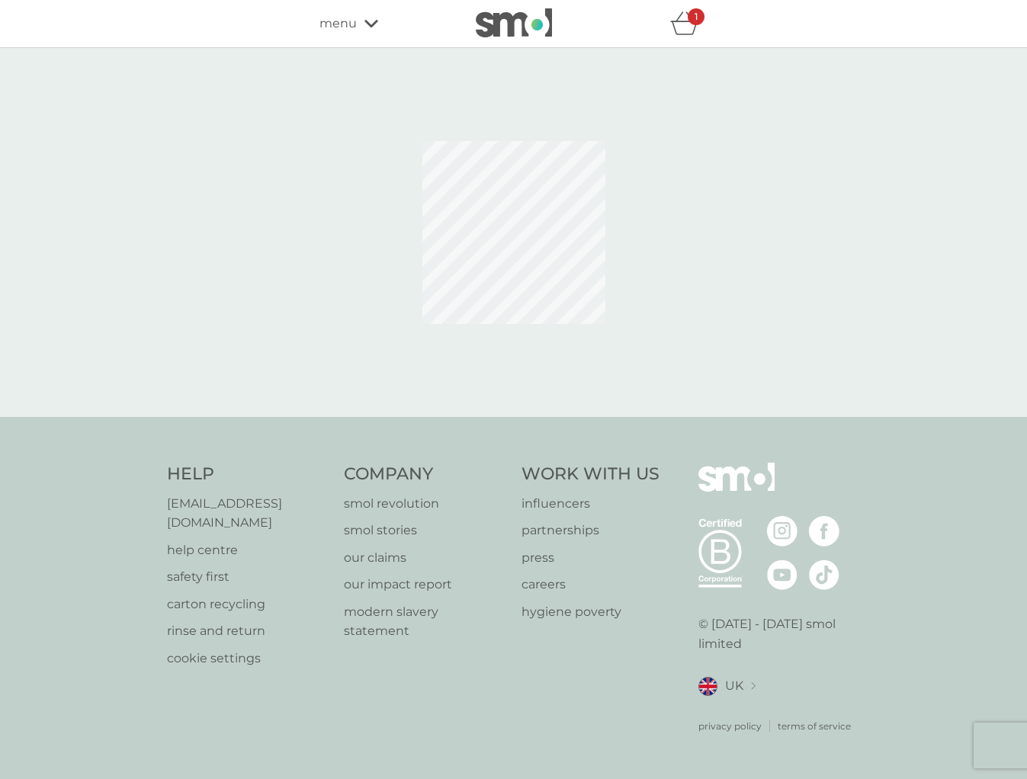
select select "119"
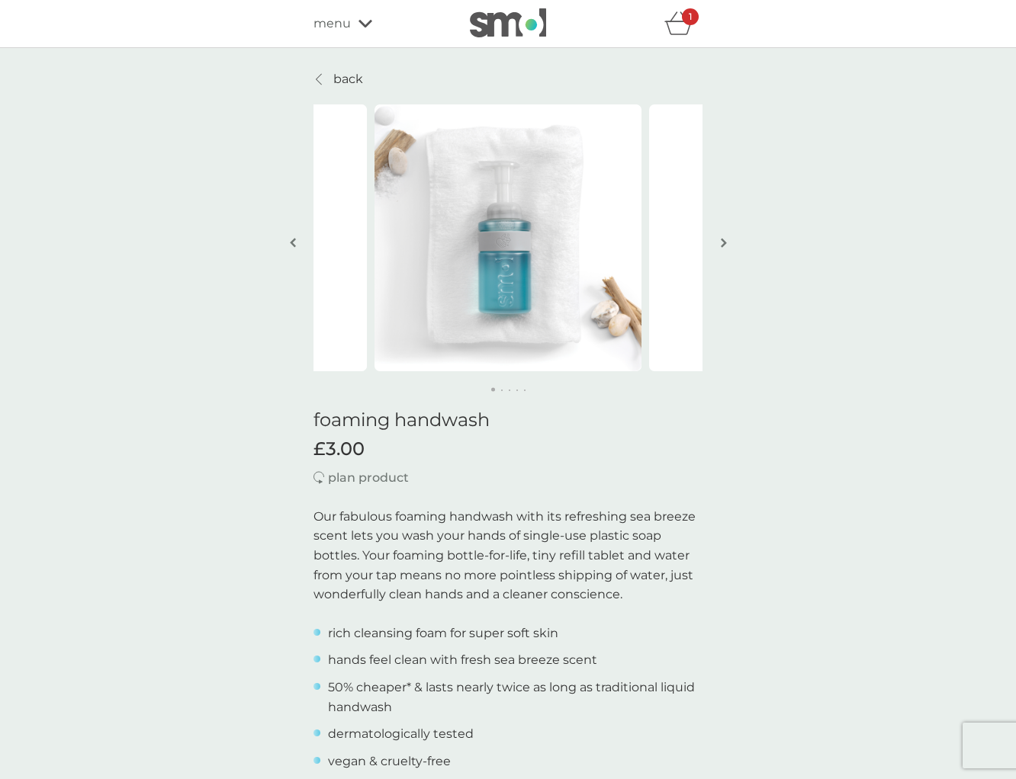
click at [725, 245] on img "button" at bounding box center [724, 242] width 6 height 11
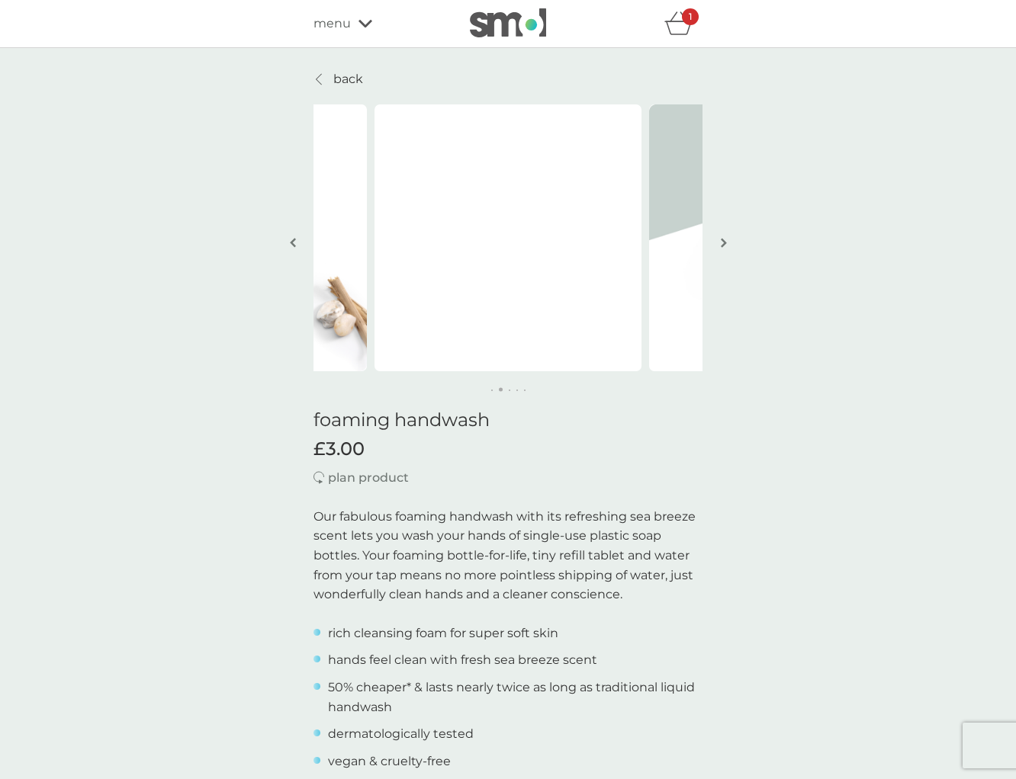
click at [725, 245] on img "button" at bounding box center [724, 242] width 6 height 11
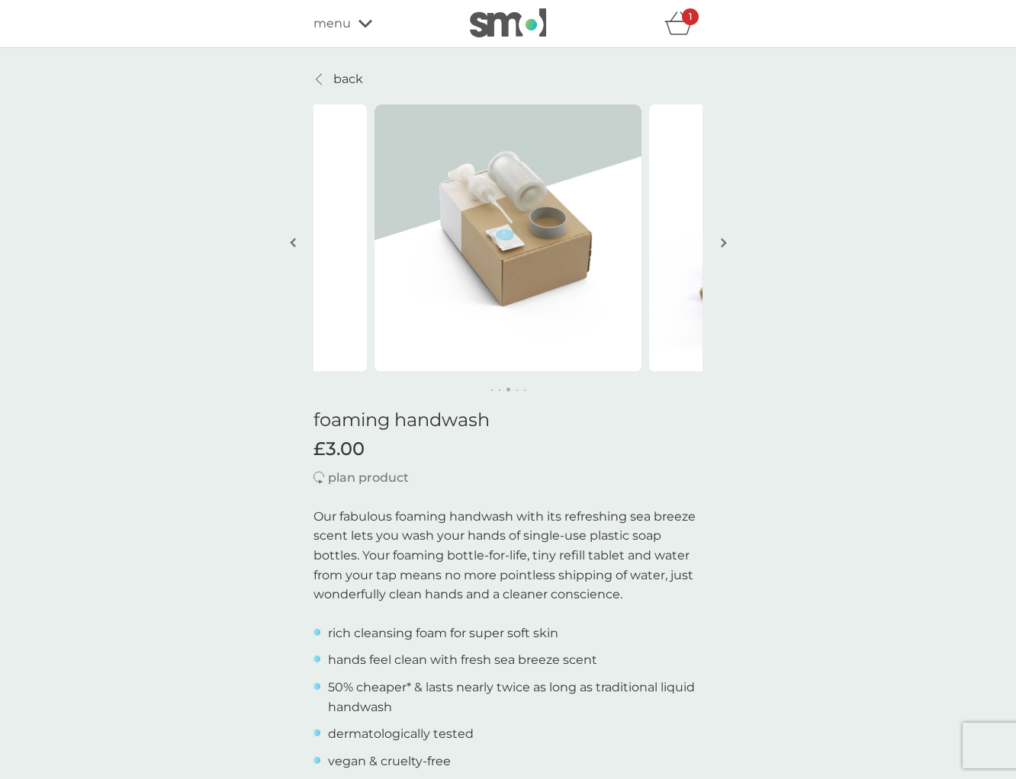
click at [725, 245] on img "button" at bounding box center [724, 242] width 6 height 11
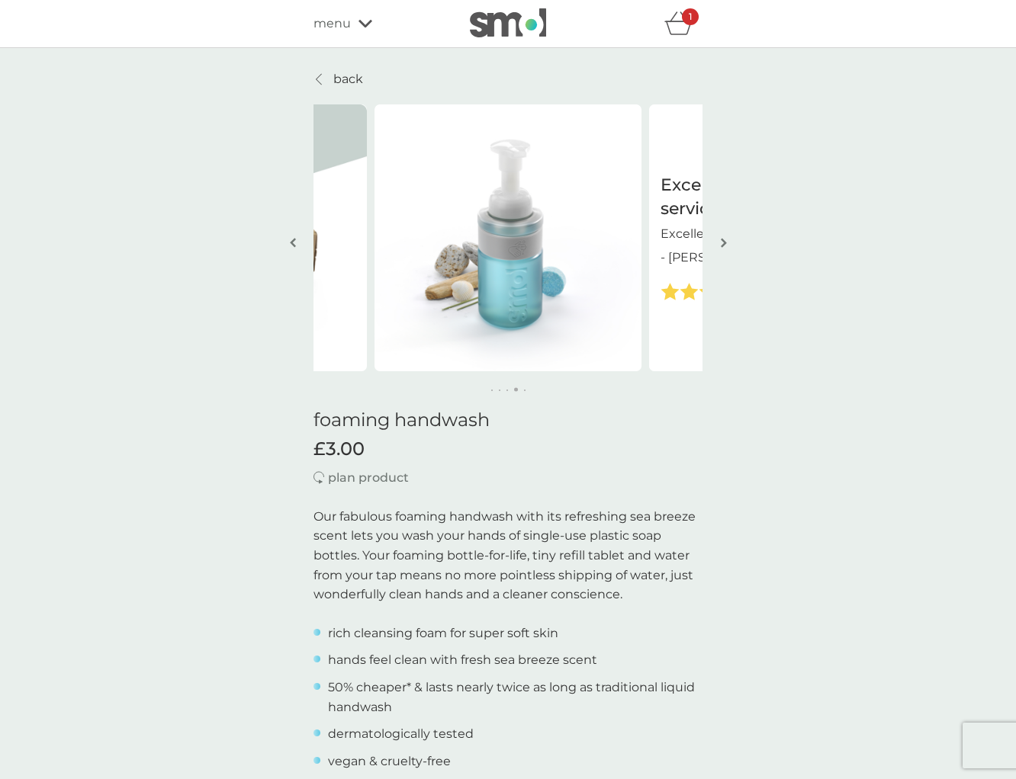
click at [725, 245] on img "button" at bounding box center [724, 242] width 6 height 11
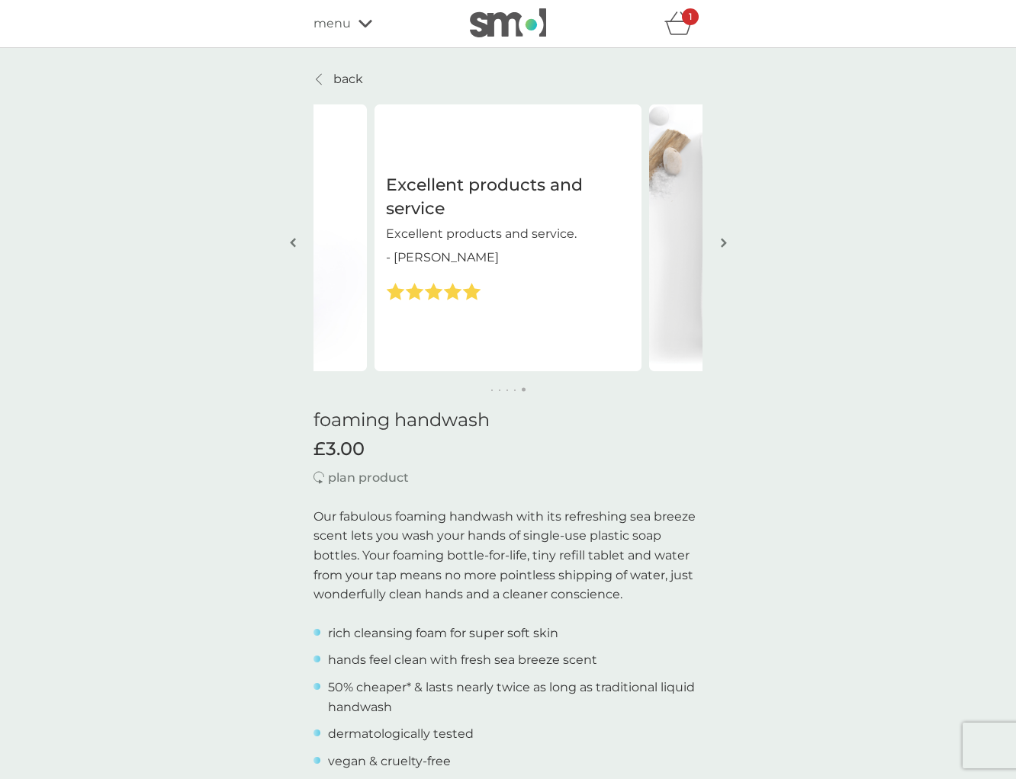
click at [725, 245] on img "button" at bounding box center [724, 242] width 6 height 11
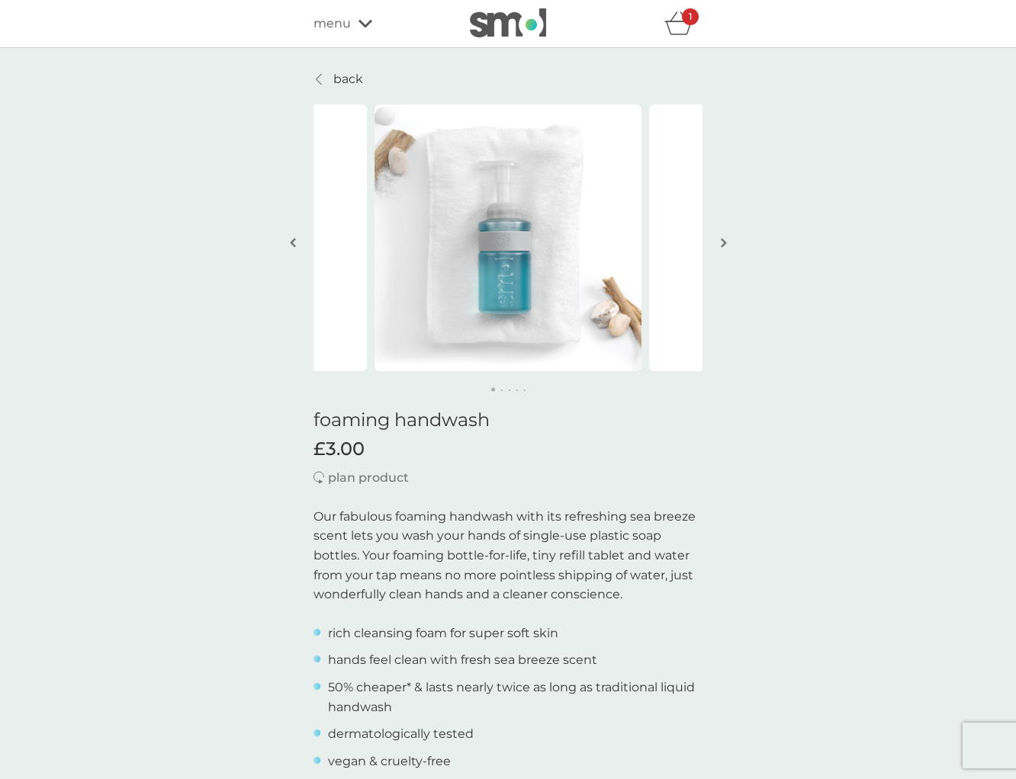
click at [725, 245] on img "button" at bounding box center [724, 242] width 6 height 11
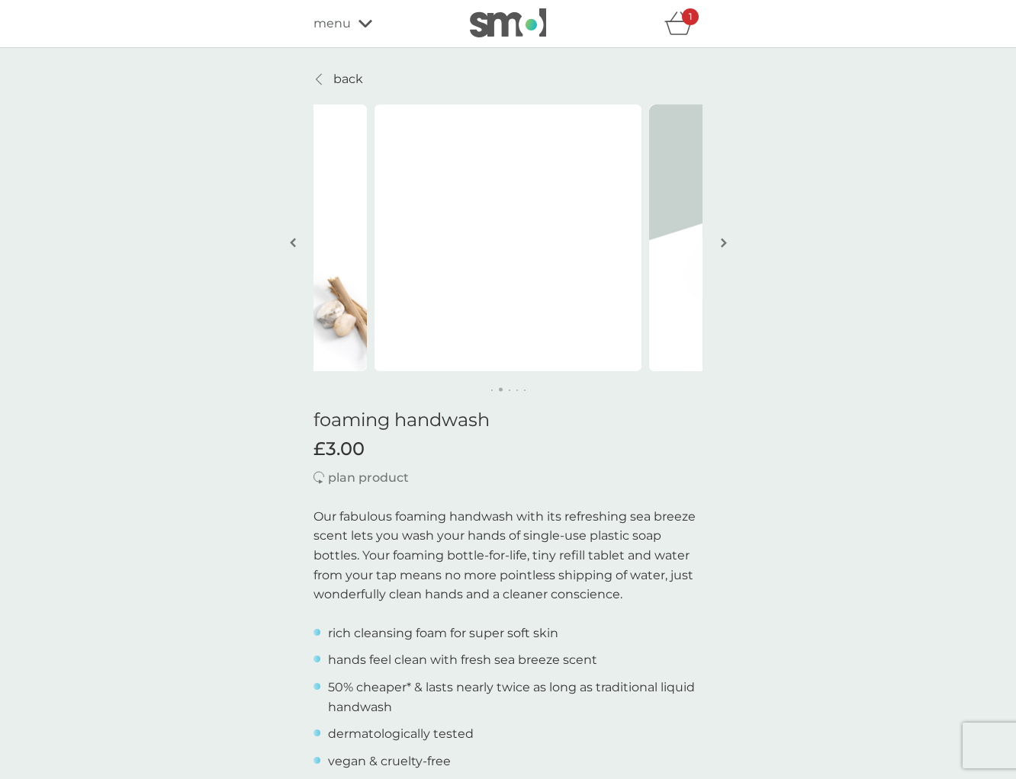
click at [725, 245] on img "button" at bounding box center [724, 242] width 6 height 11
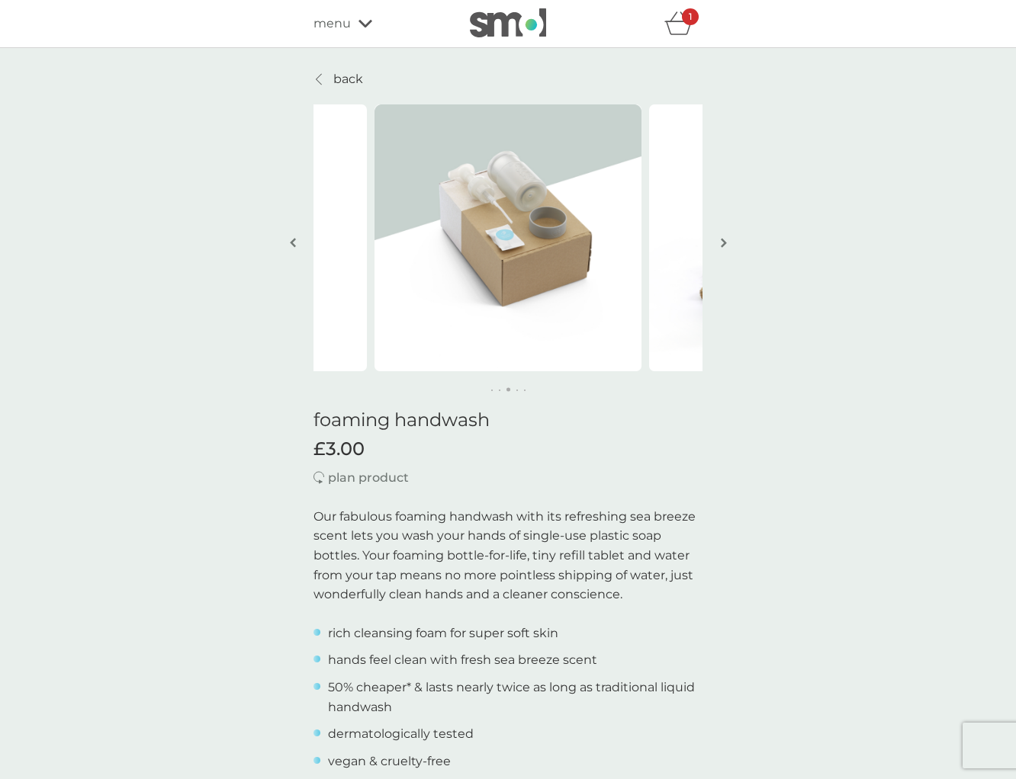
click at [725, 245] on img "button" at bounding box center [724, 242] width 6 height 11
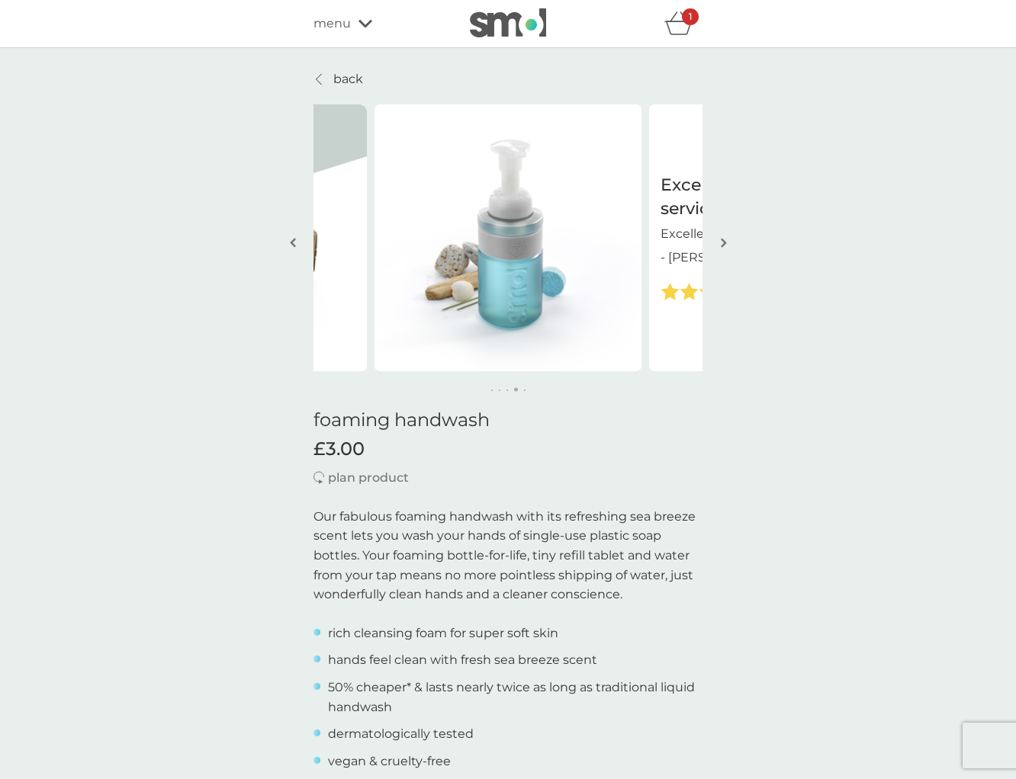
click at [725, 245] on img "button" at bounding box center [724, 242] width 6 height 11
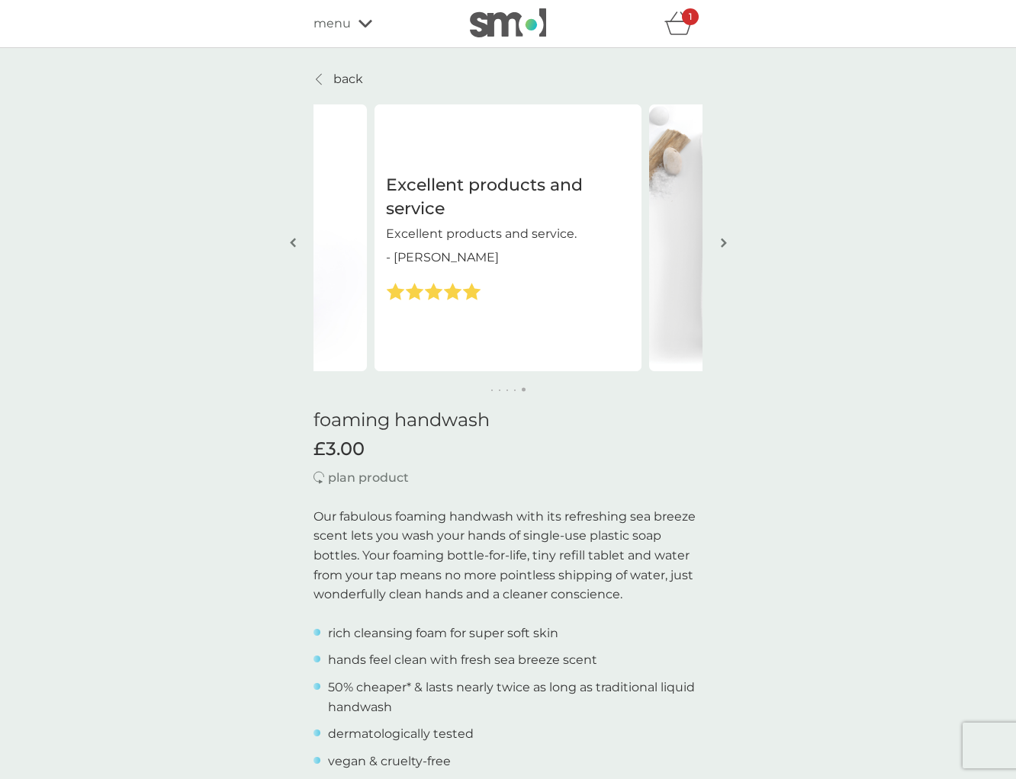
click at [725, 245] on img "button" at bounding box center [724, 242] width 6 height 11
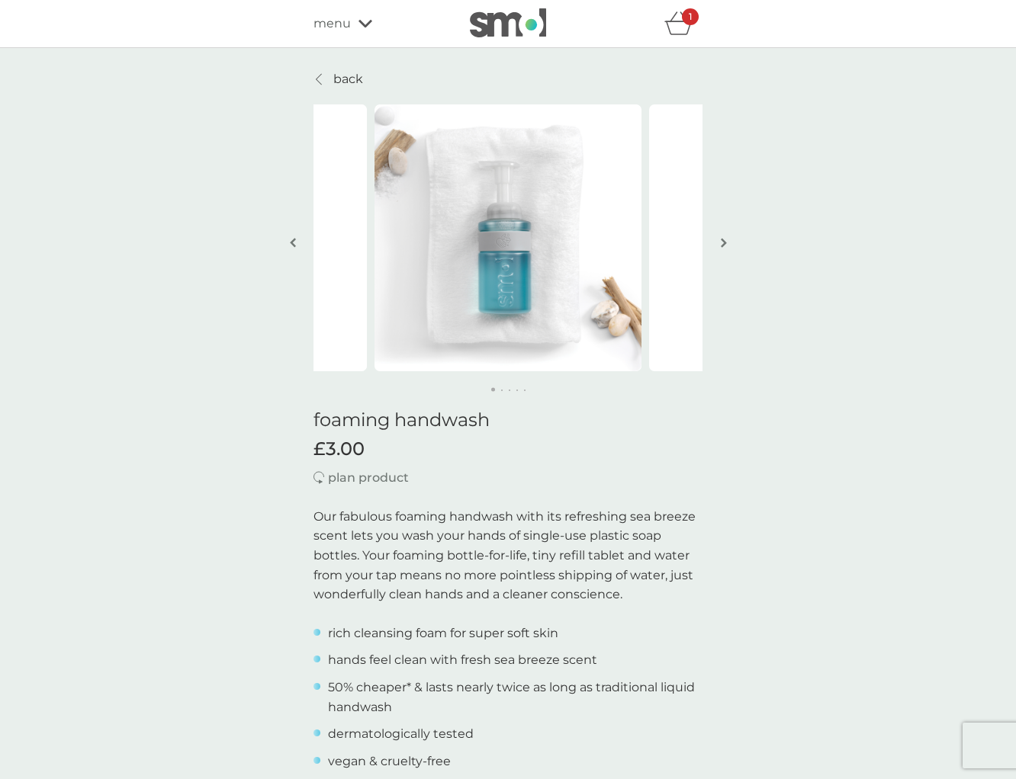
click at [674, 25] on icon "basket" at bounding box center [678, 23] width 29 height 24
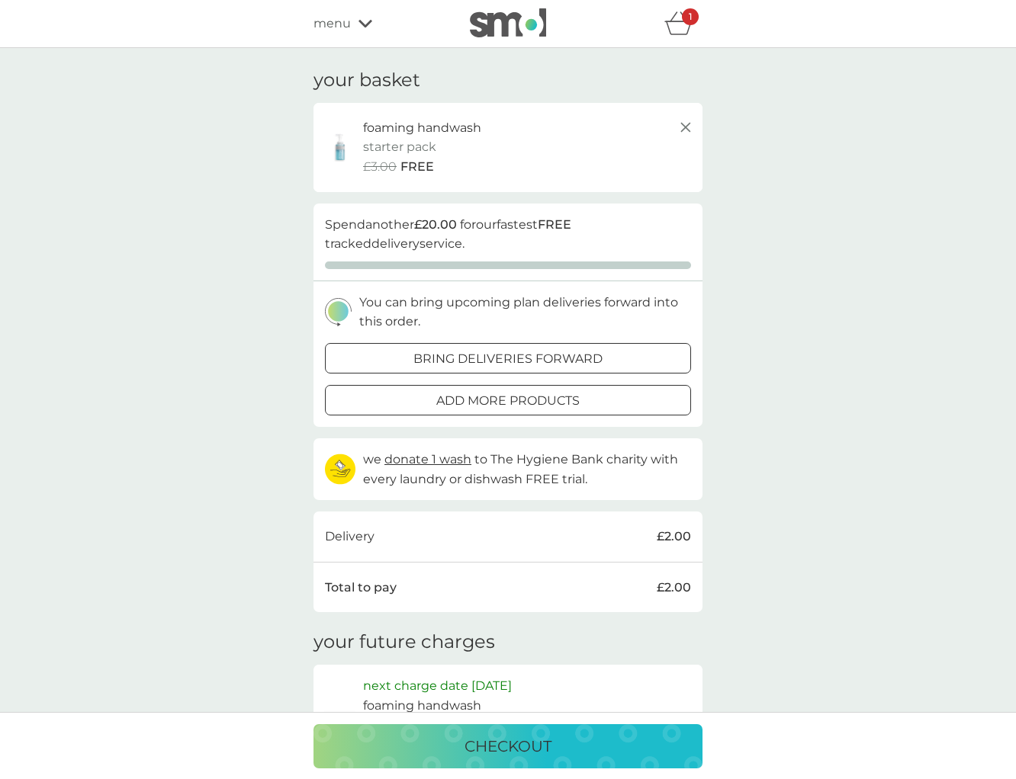
click at [682, 126] on icon at bounding box center [685, 127] width 18 height 18
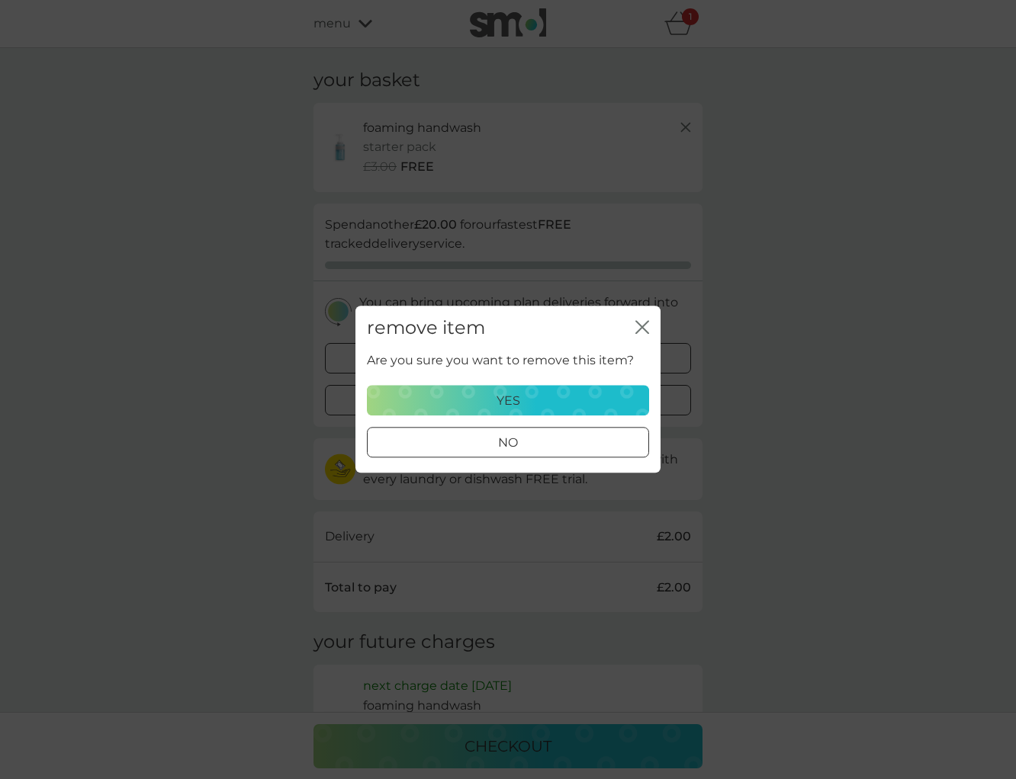
click at [550, 389] on button "yes" at bounding box center [508, 401] width 282 height 30
